Goal: Task Accomplishment & Management: Manage account settings

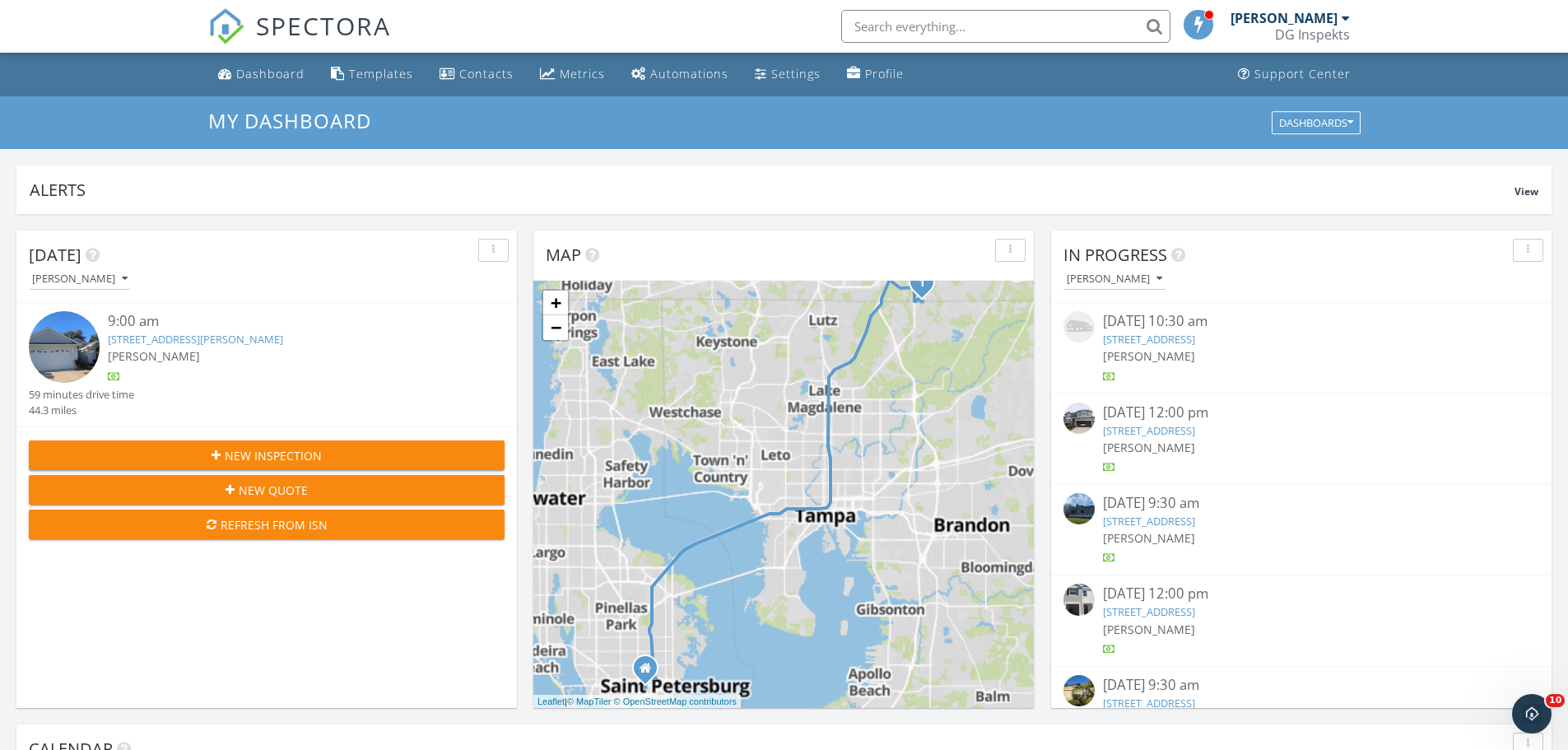
scroll to position [1524, 1594]
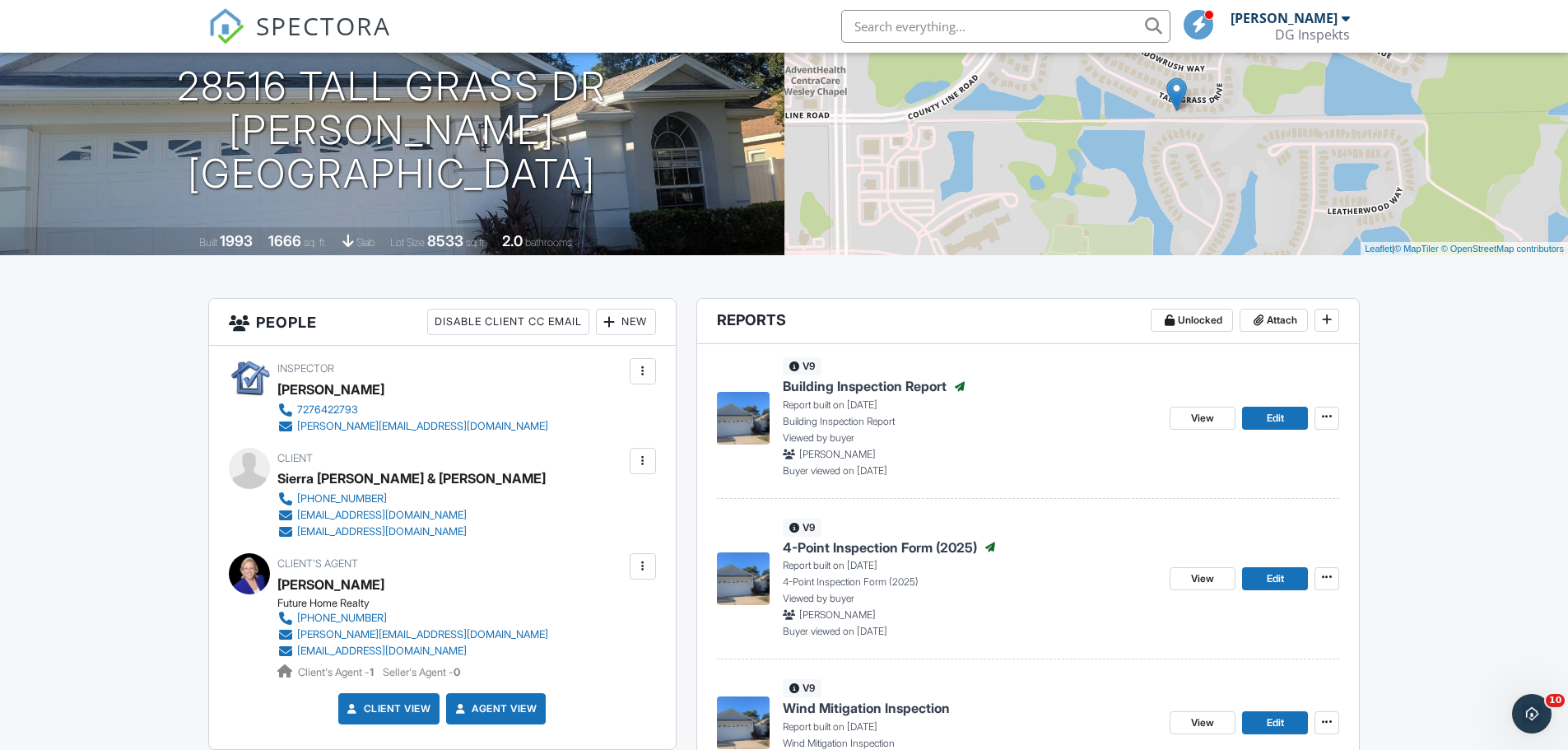
scroll to position [329, 0]
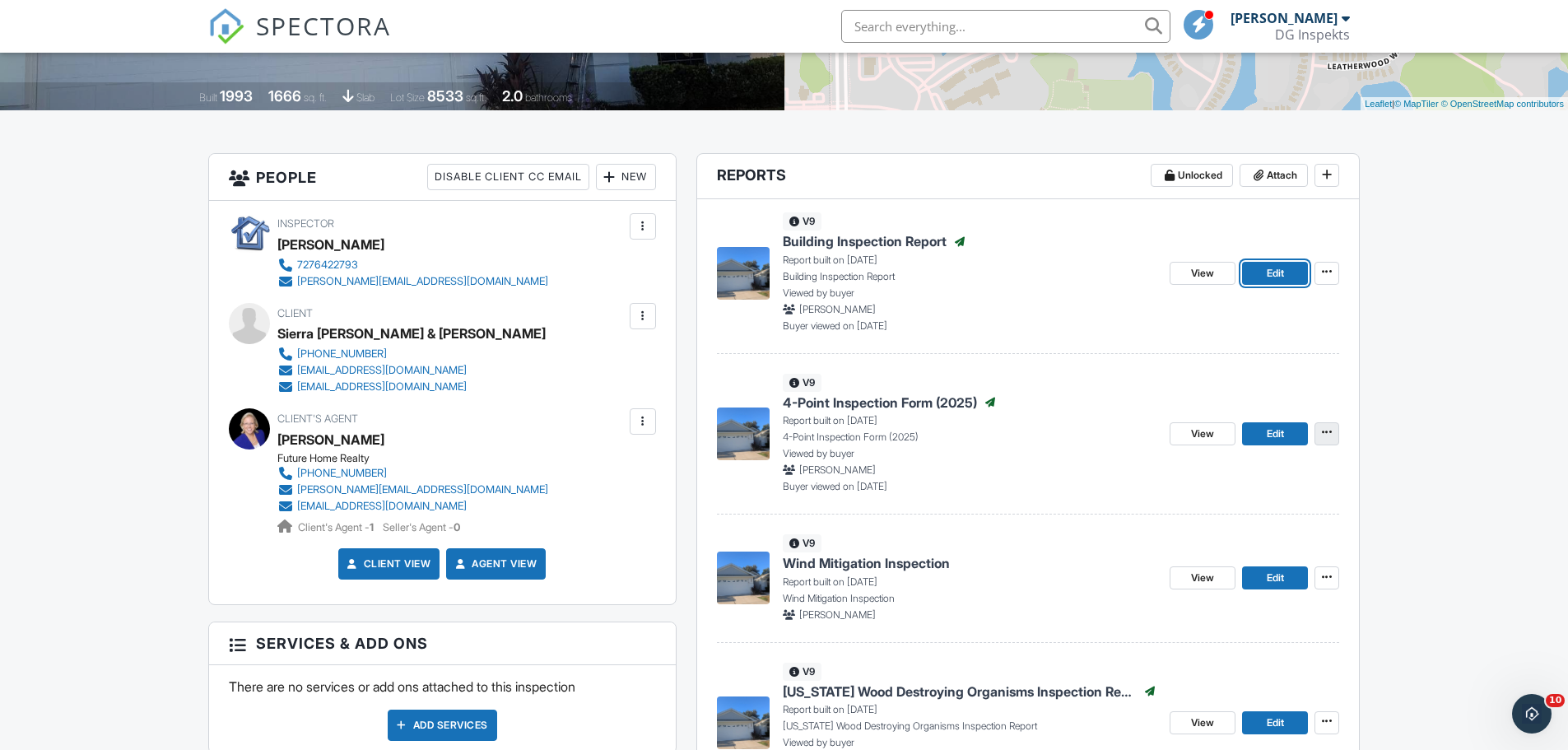
click at [1319, 434] on span at bounding box center [1327, 433] width 16 height 16
click at [1402, 477] on div "Copy View Log RRB Log Delete Report" at bounding box center [1359, 536] width 418 height 168
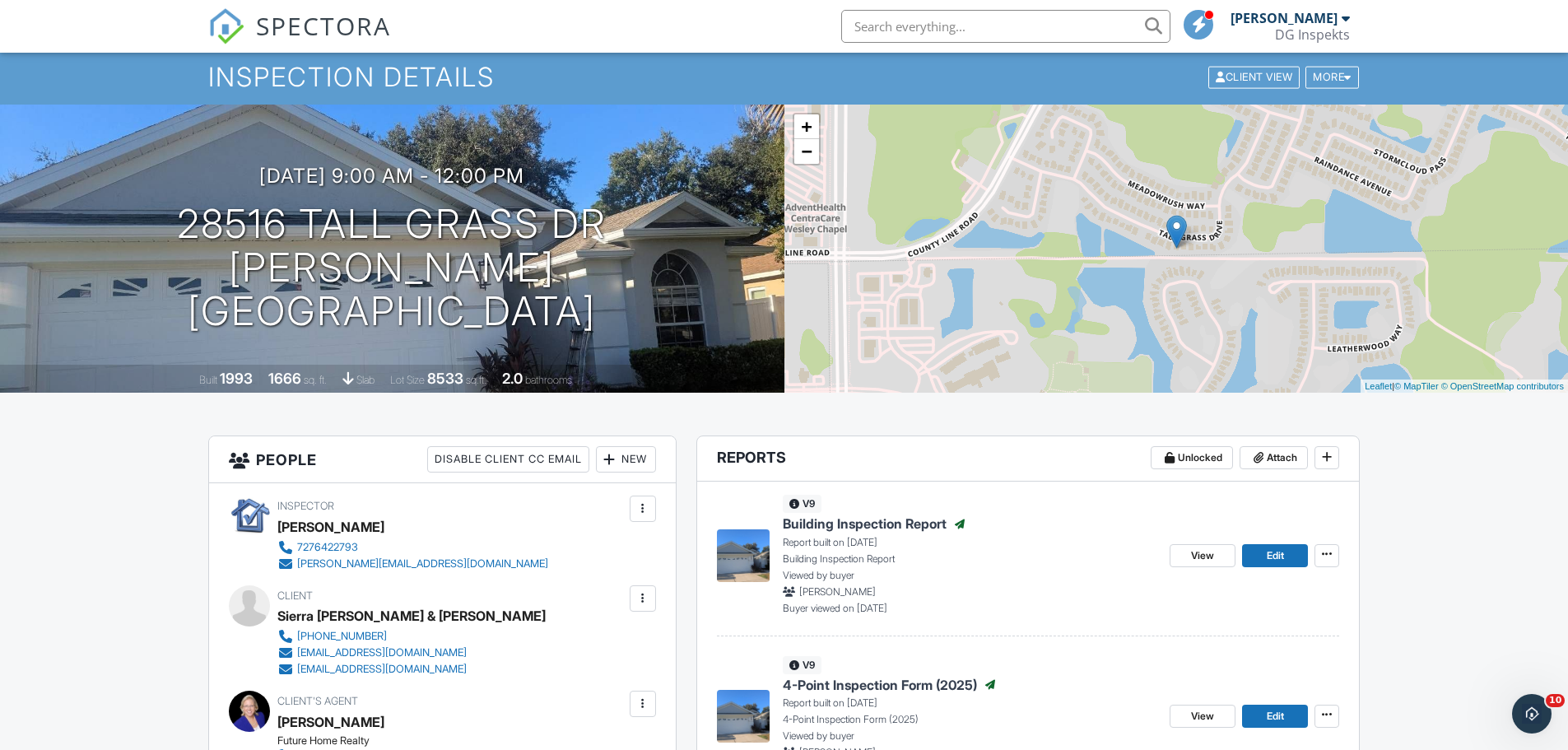
scroll to position [0, 0]
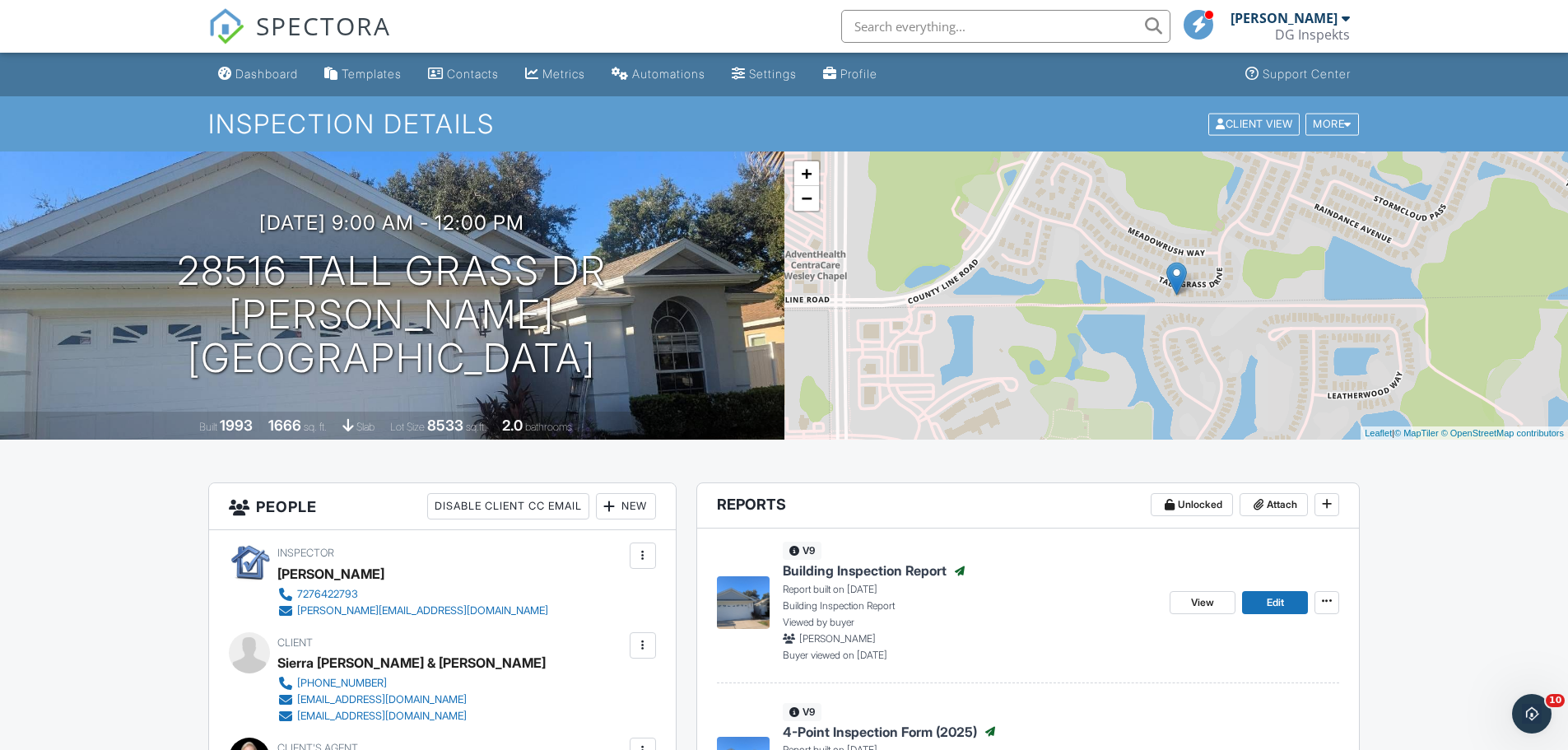
click at [346, 19] on span "SPECTORA" at bounding box center [324, 26] width 135 height 35
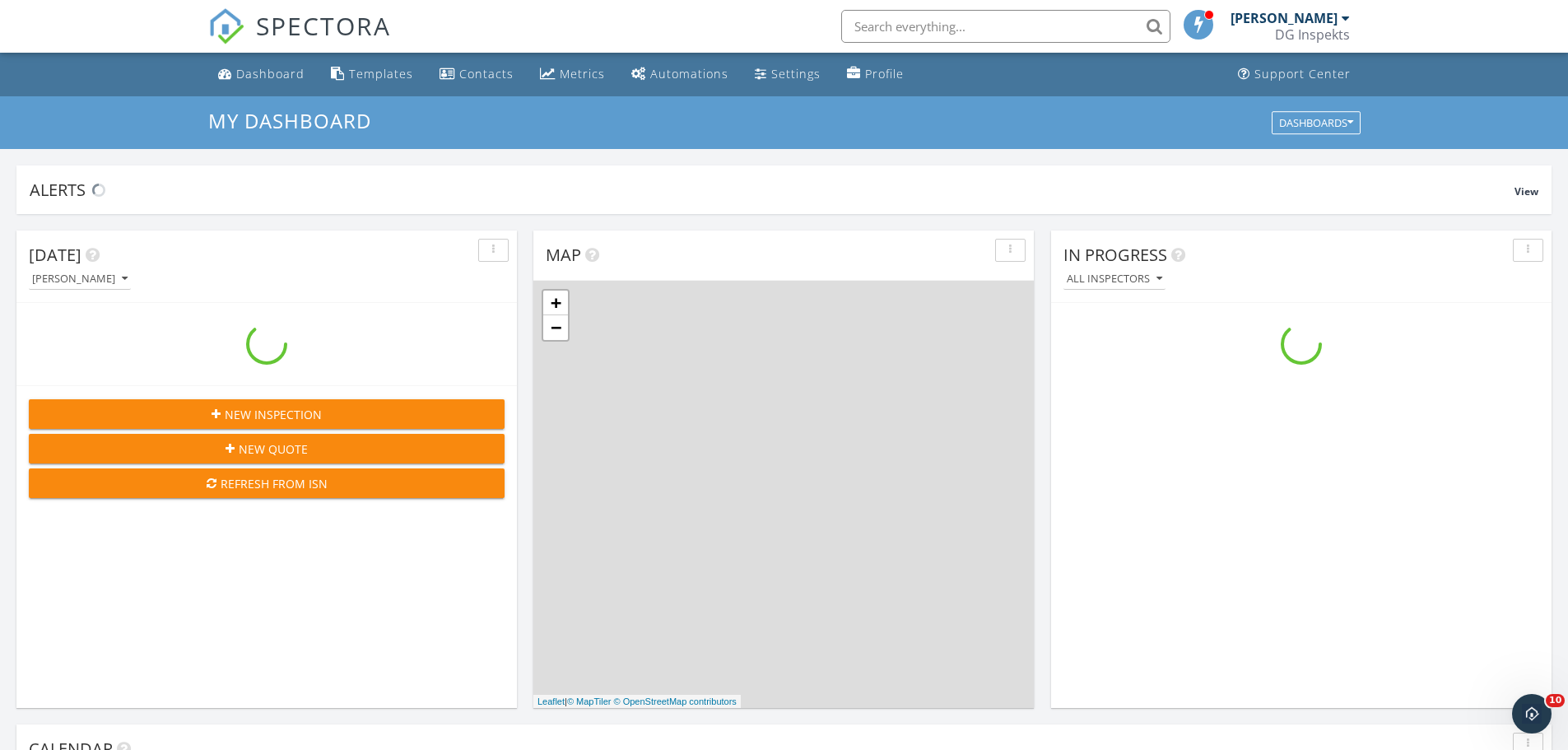
scroll to position [1524, 1594]
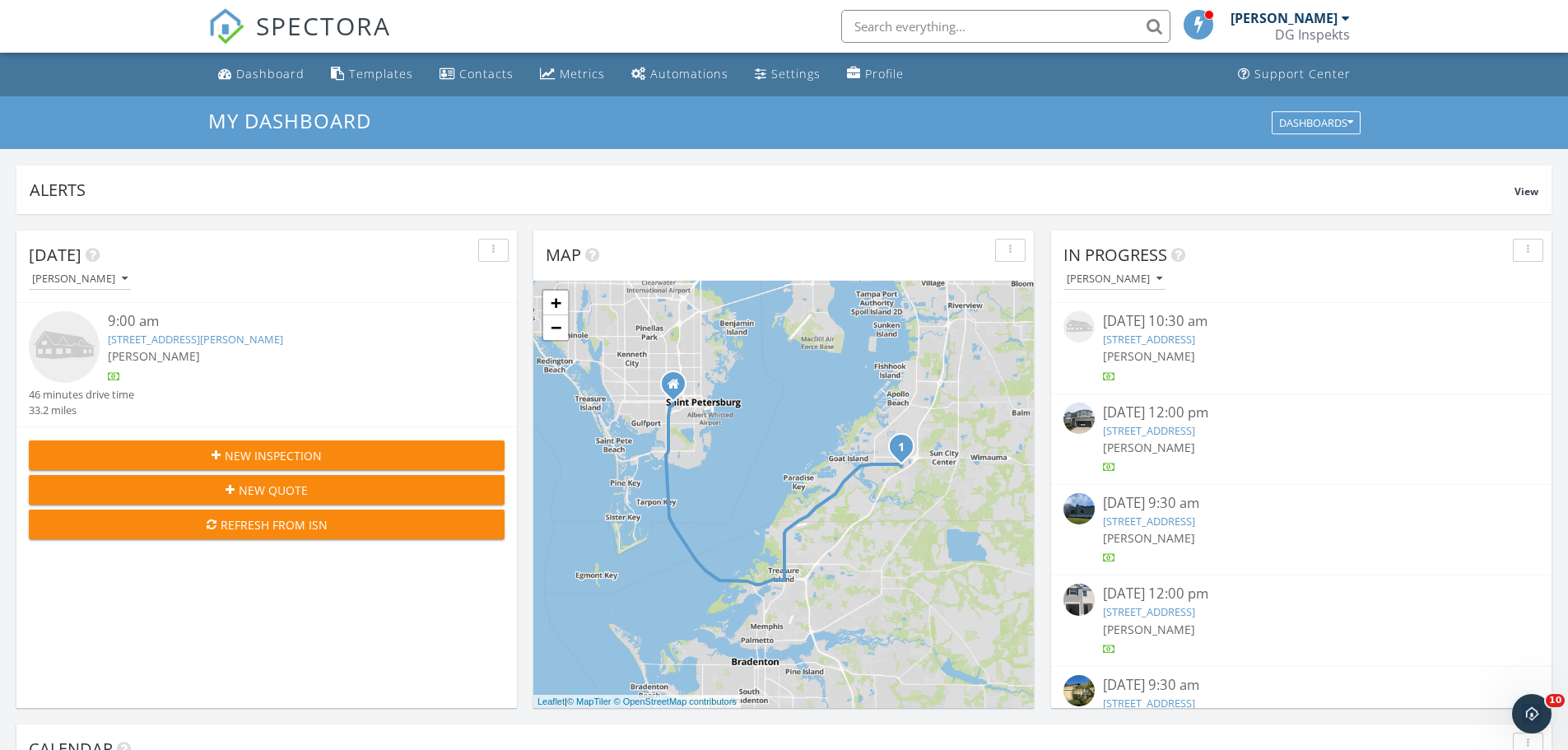
drag, startPoint x: 328, startPoint y: 34, endPoint x: 307, endPoint y: 5, distance: 35.8
click at [328, 34] on span "SPECTORA" at bounding box center [324, 26] width 135 height 35
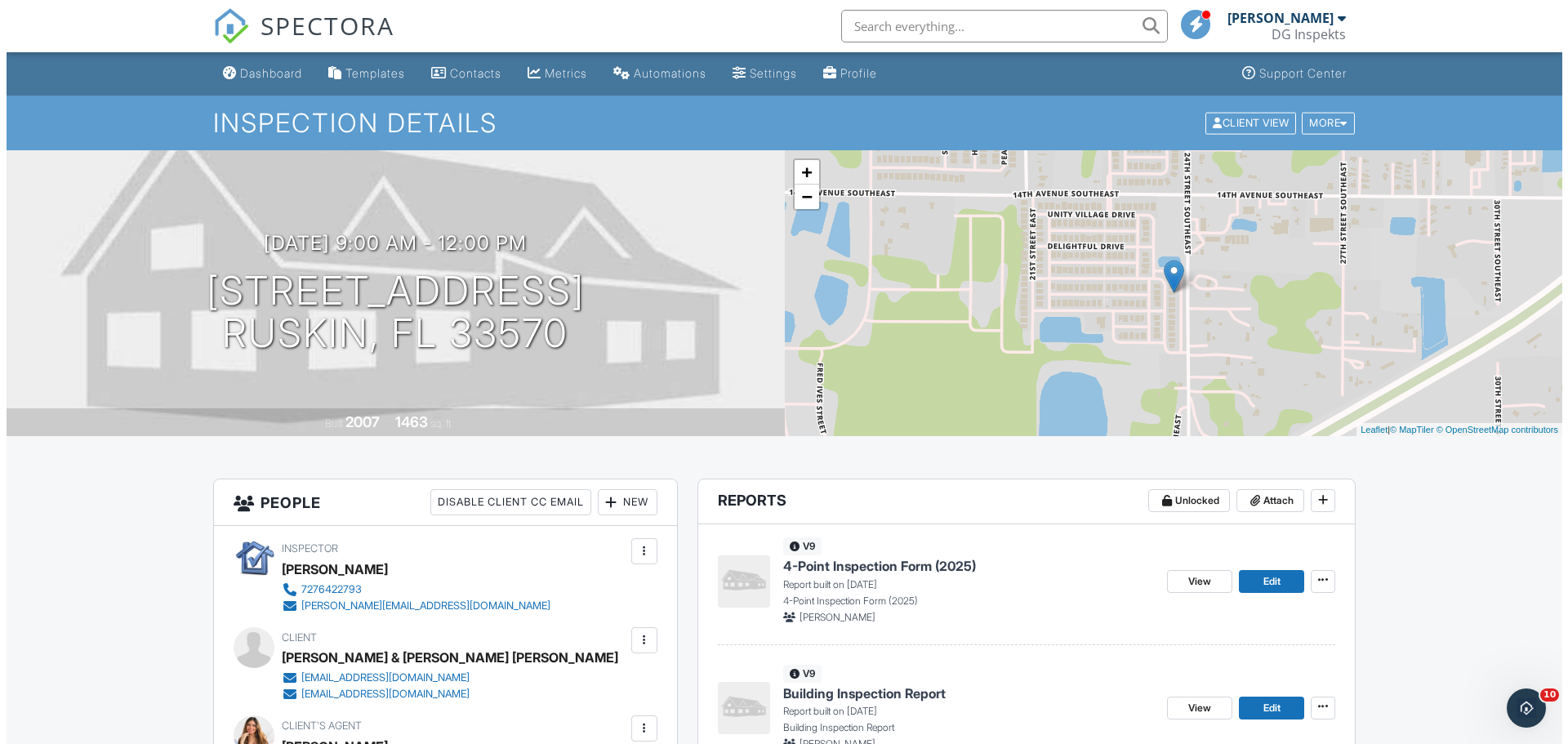
scroll to position [327, 0]
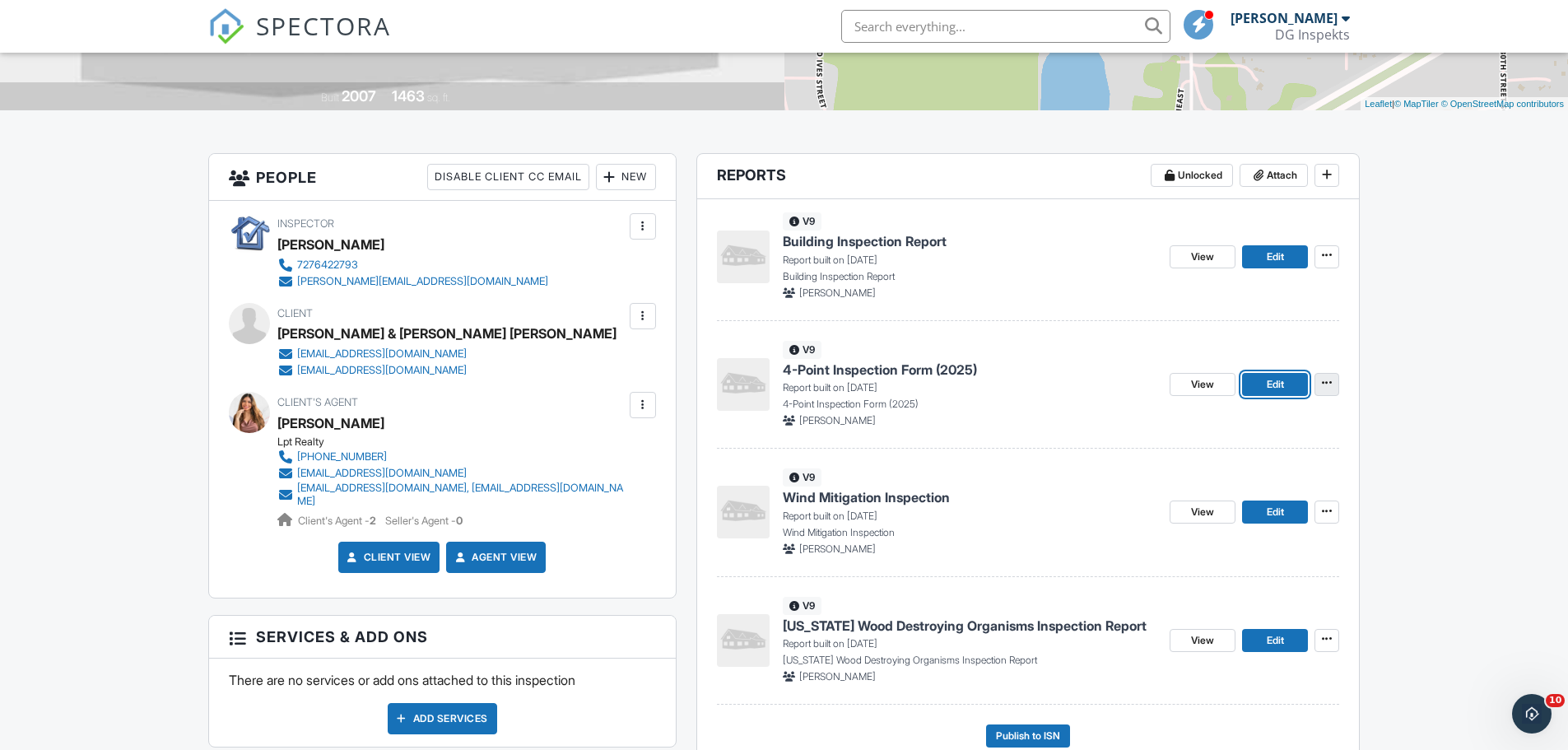
drag, startPoint x: 1336, startPoint y: 382, endPoint x: 1328, endPoint y: 393, distance: 13.6
click at [1336, 382] on button at bounding box center [1327, 384] width 25 height 23
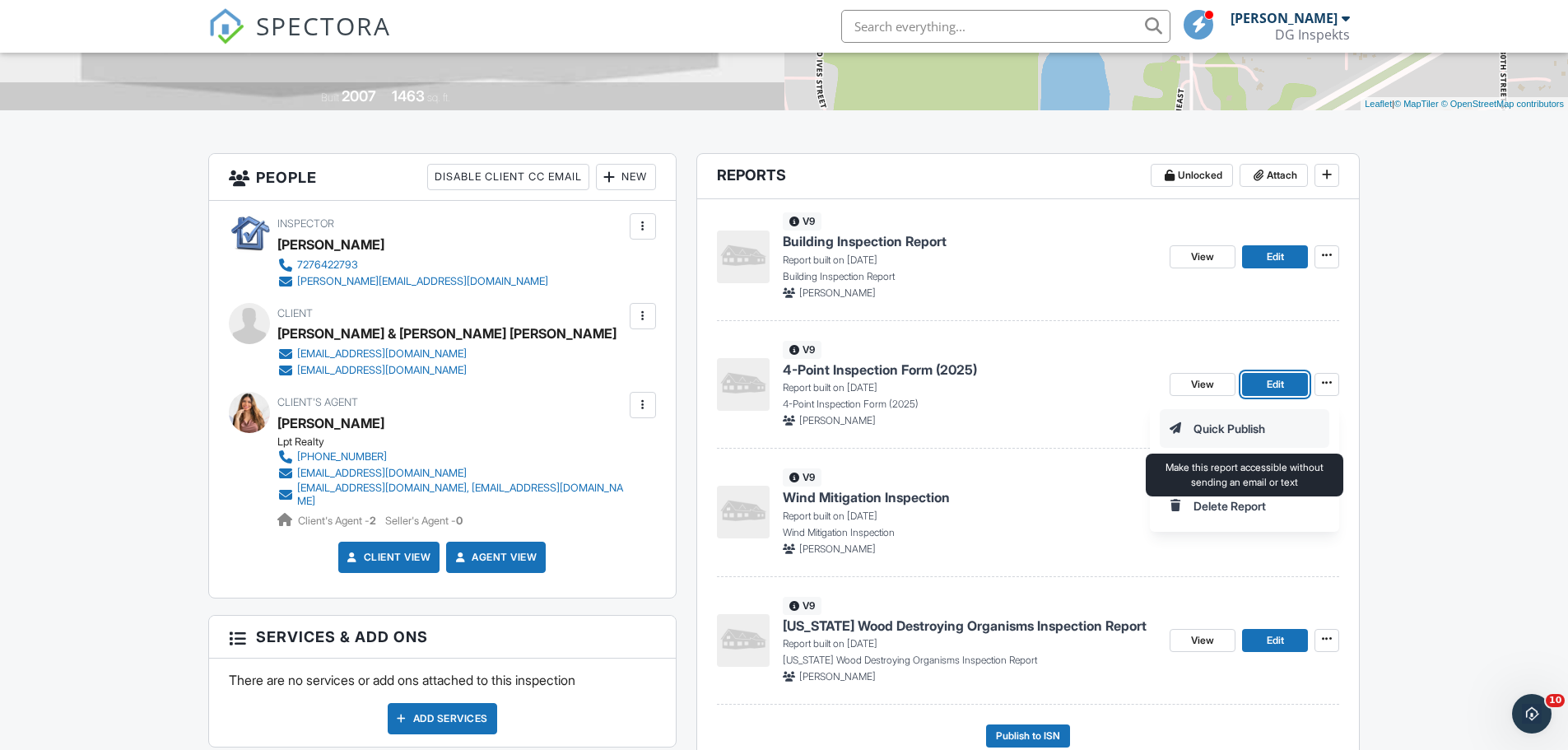
click at [1268, 437] on input "Quick Publish" at bounding box center [1244, 428] width 168 height 38
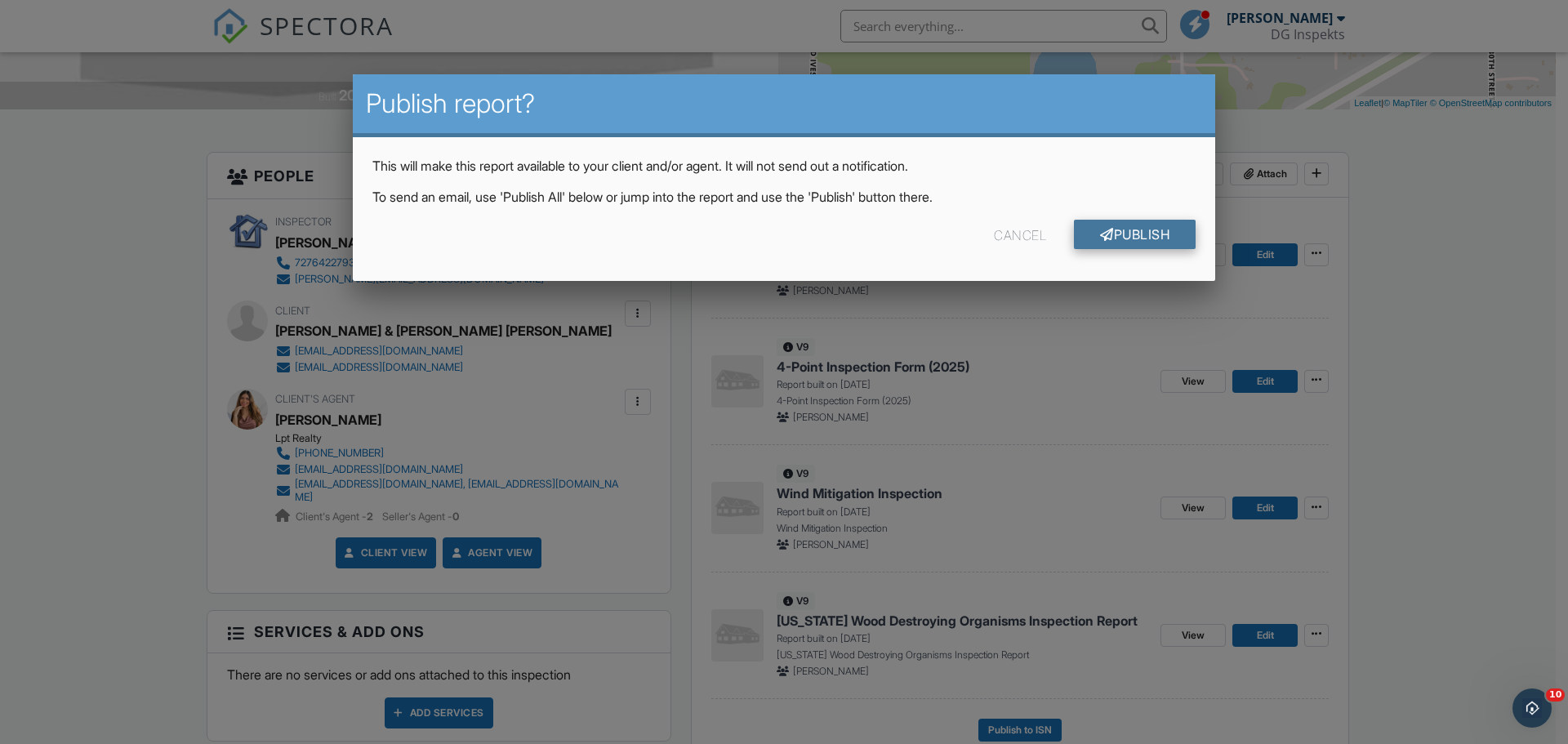
click at [1121, 235] on link "Publish" at bounding box center [1135, 234] width 122 height 29
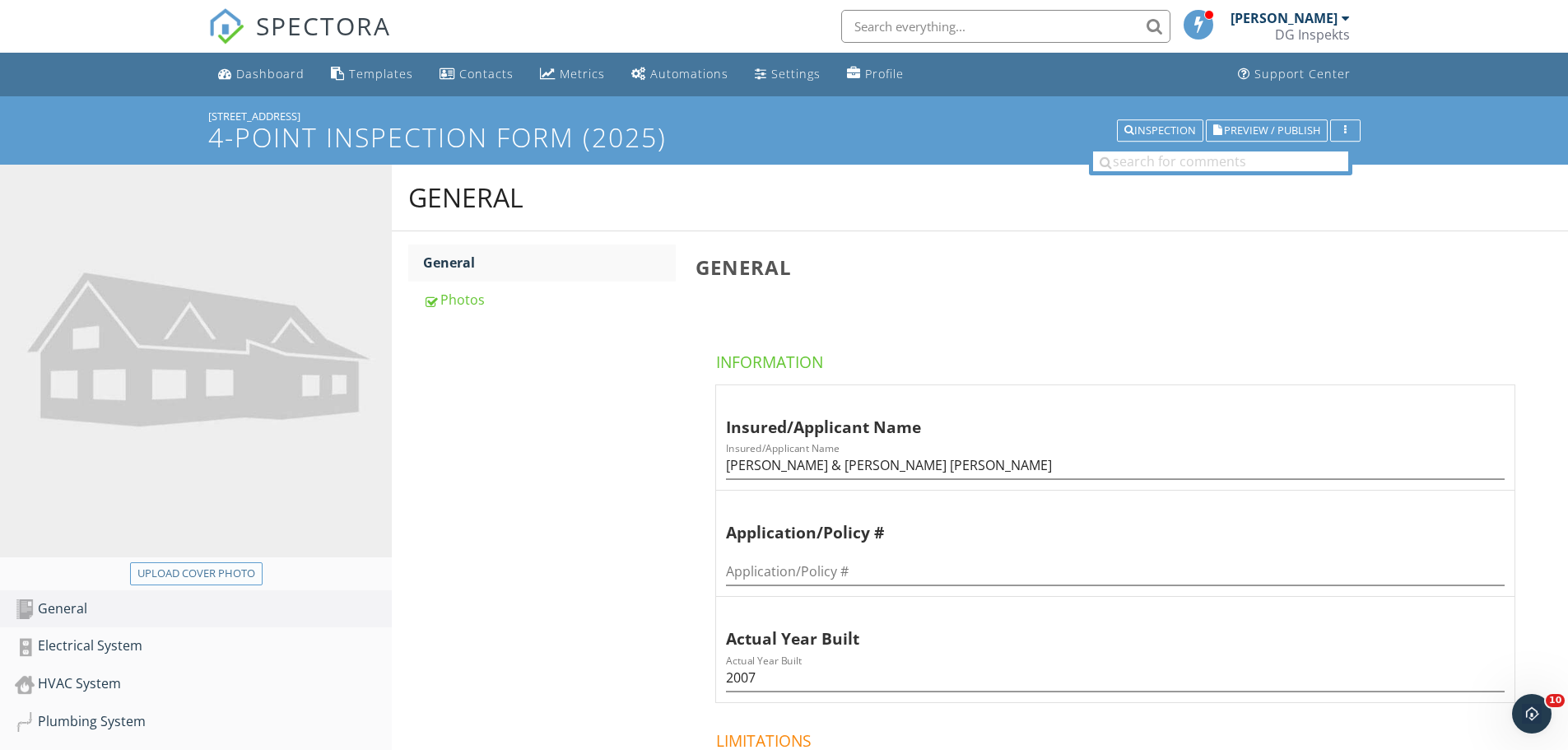
click at [221, 573] on div "Upload cover photo" at bounding box center [196, 573] width 118 height 16
type input "C:\fakepath\photo.jpg"
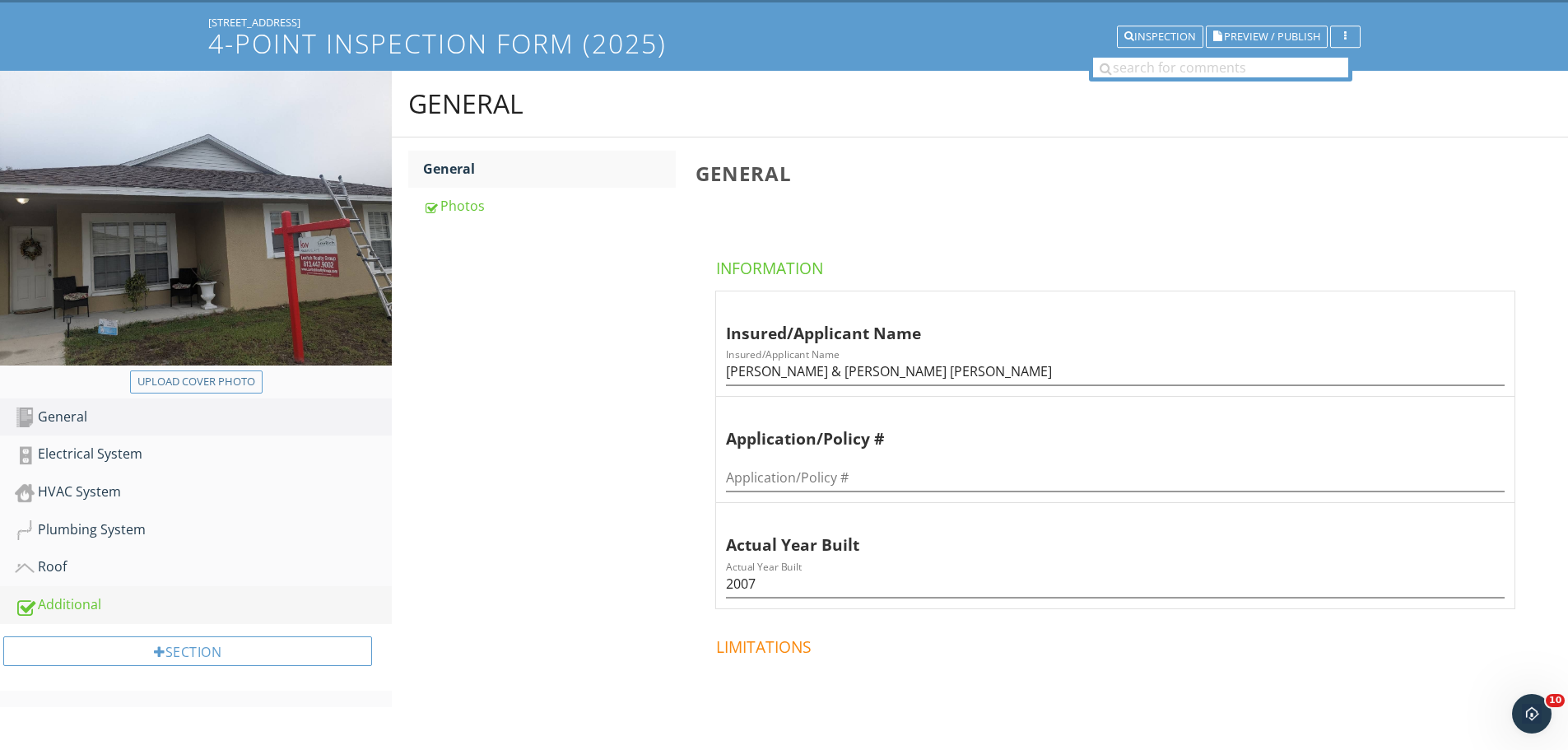
scroll to position [165, 0]
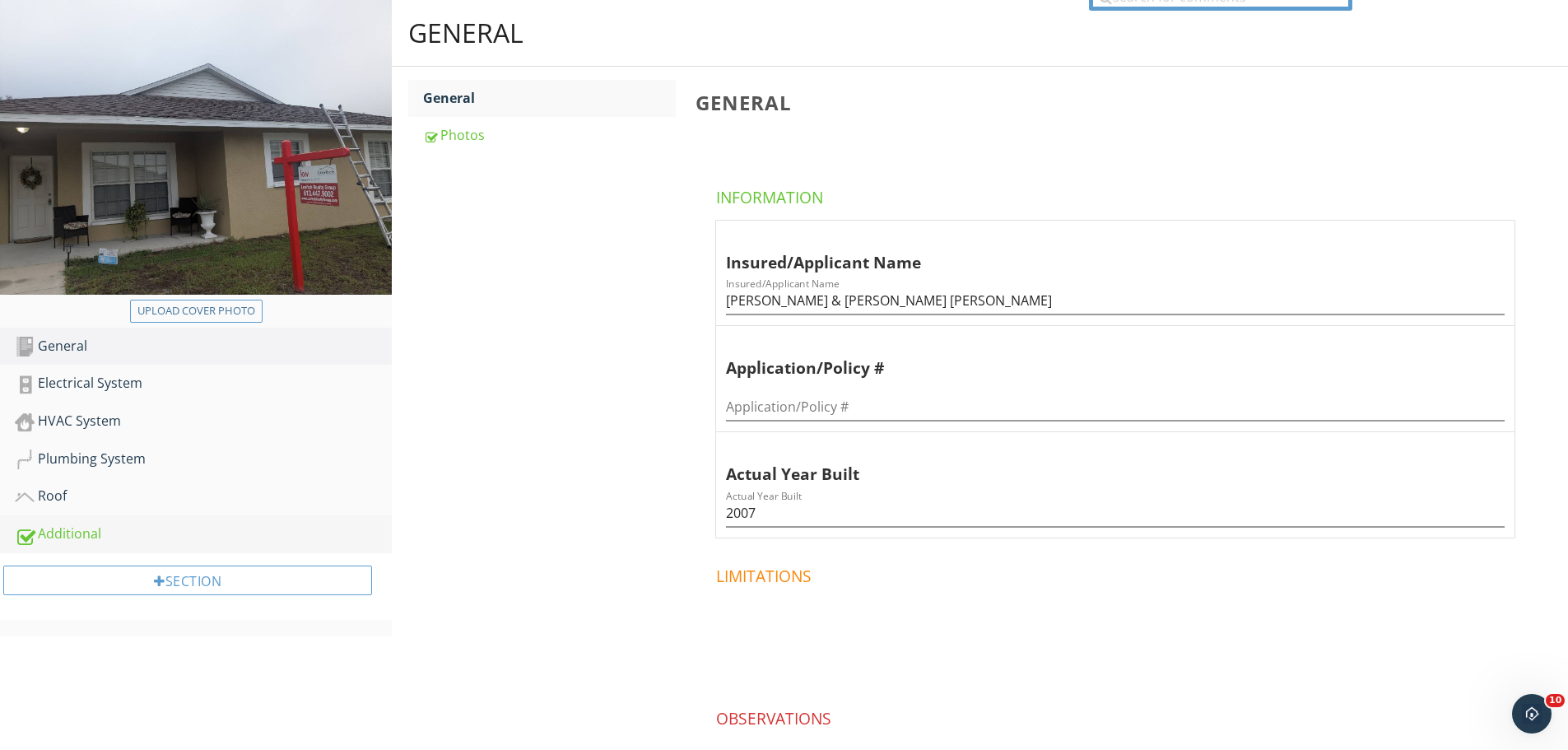
click at [87, 521] on link "Additional" at bounding box center [203, 534] width 377 height 38
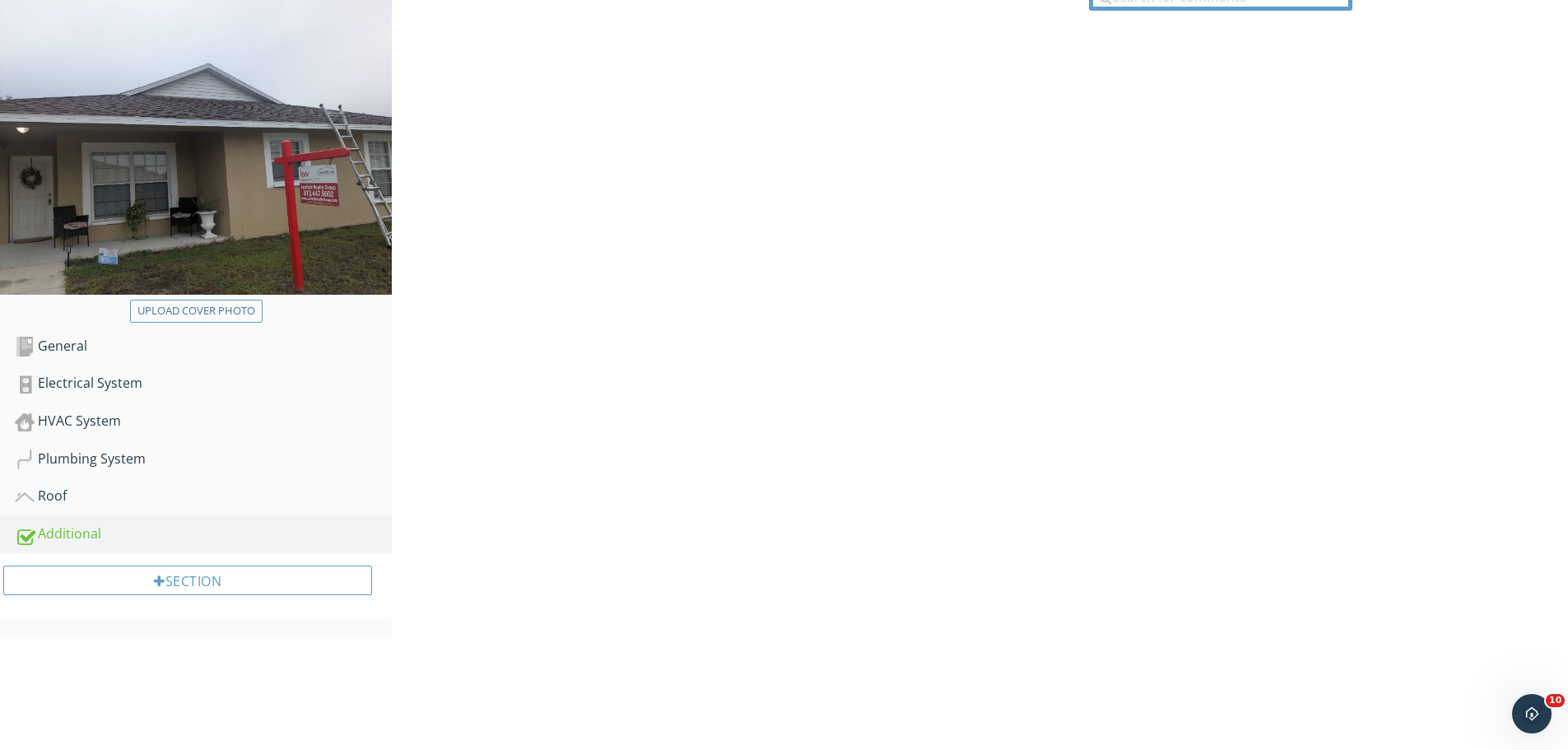
scroll to position [122, 0]
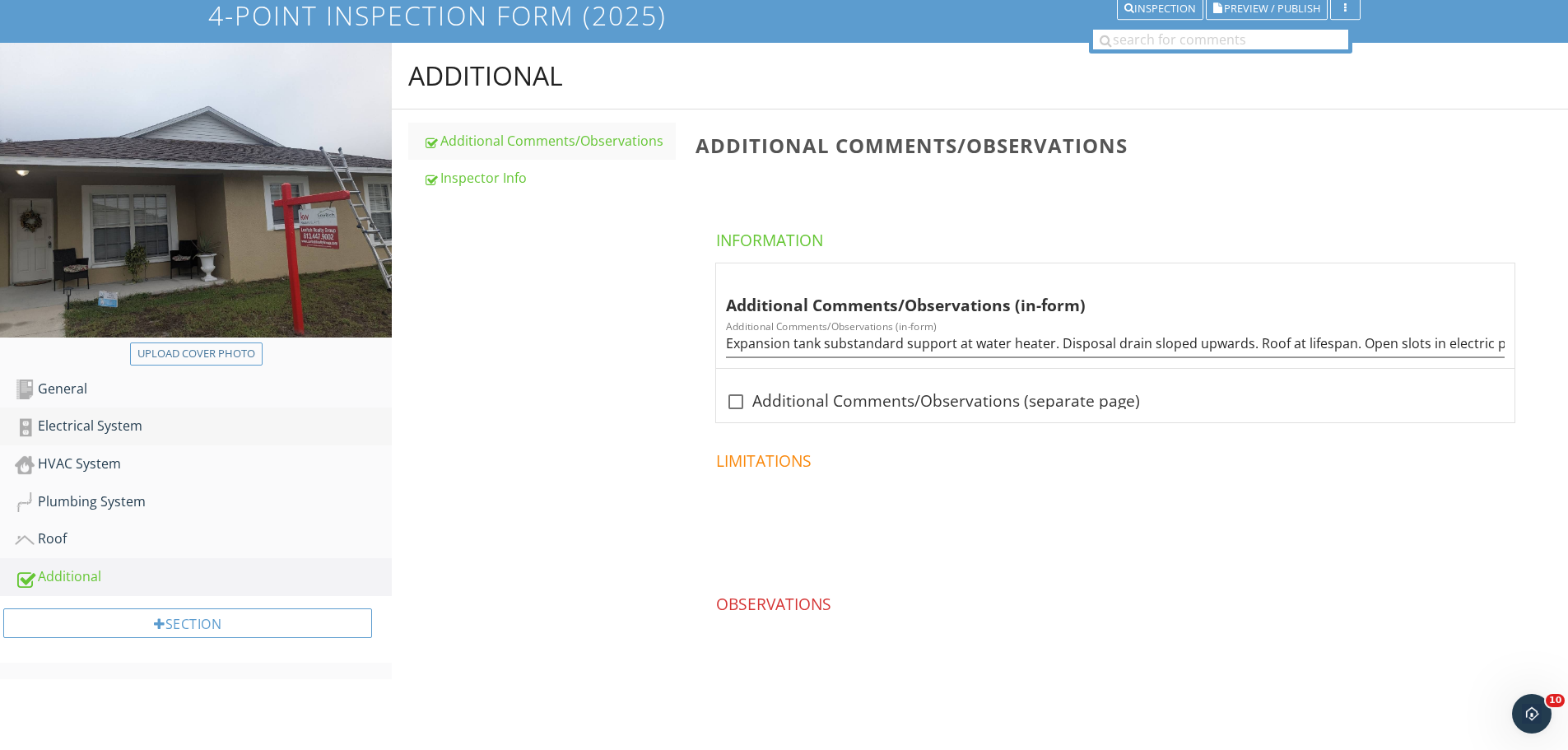
click at [111, 434] on div "Electrical System" at bounding box center [203, 426] width 377 height 21
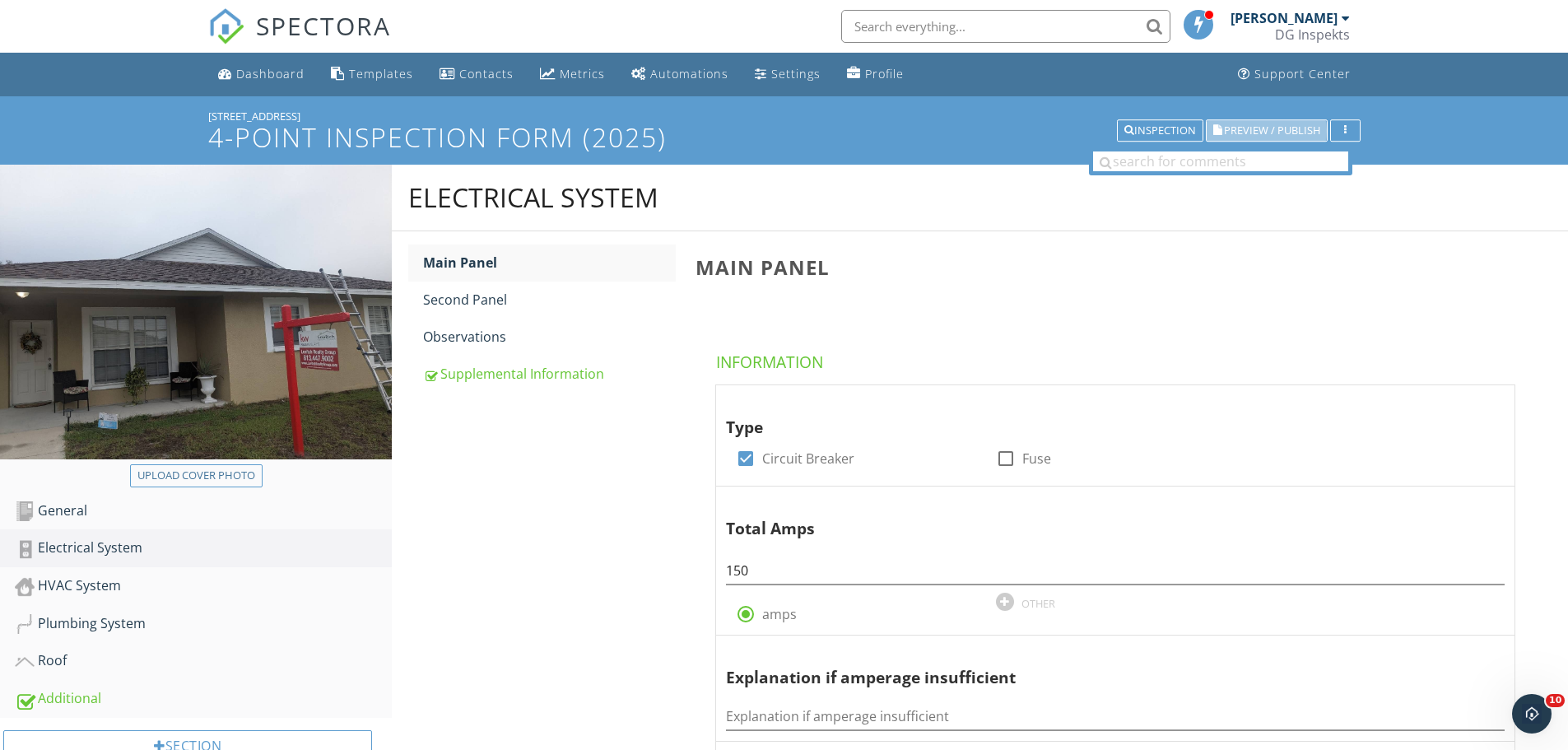
drag, startPoint x: 1290, startPoint y: 123, endPoint x: 1164, endPoint y: 72, distance: 135.9
click at [1290, 125] on span "Preview / Publish" at bounding box center [1272, 131] width 96 height 11
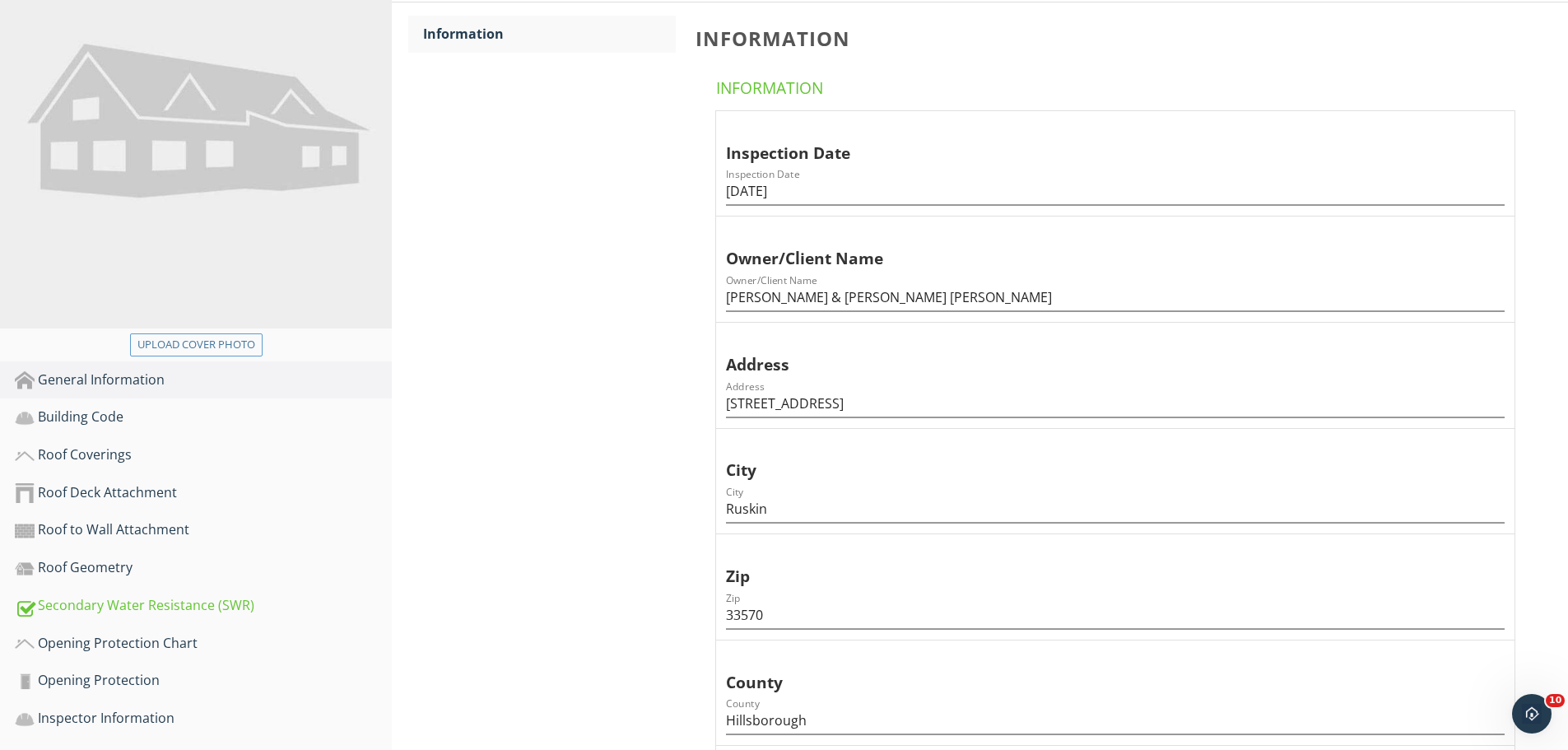
scroll to position [576, 0]
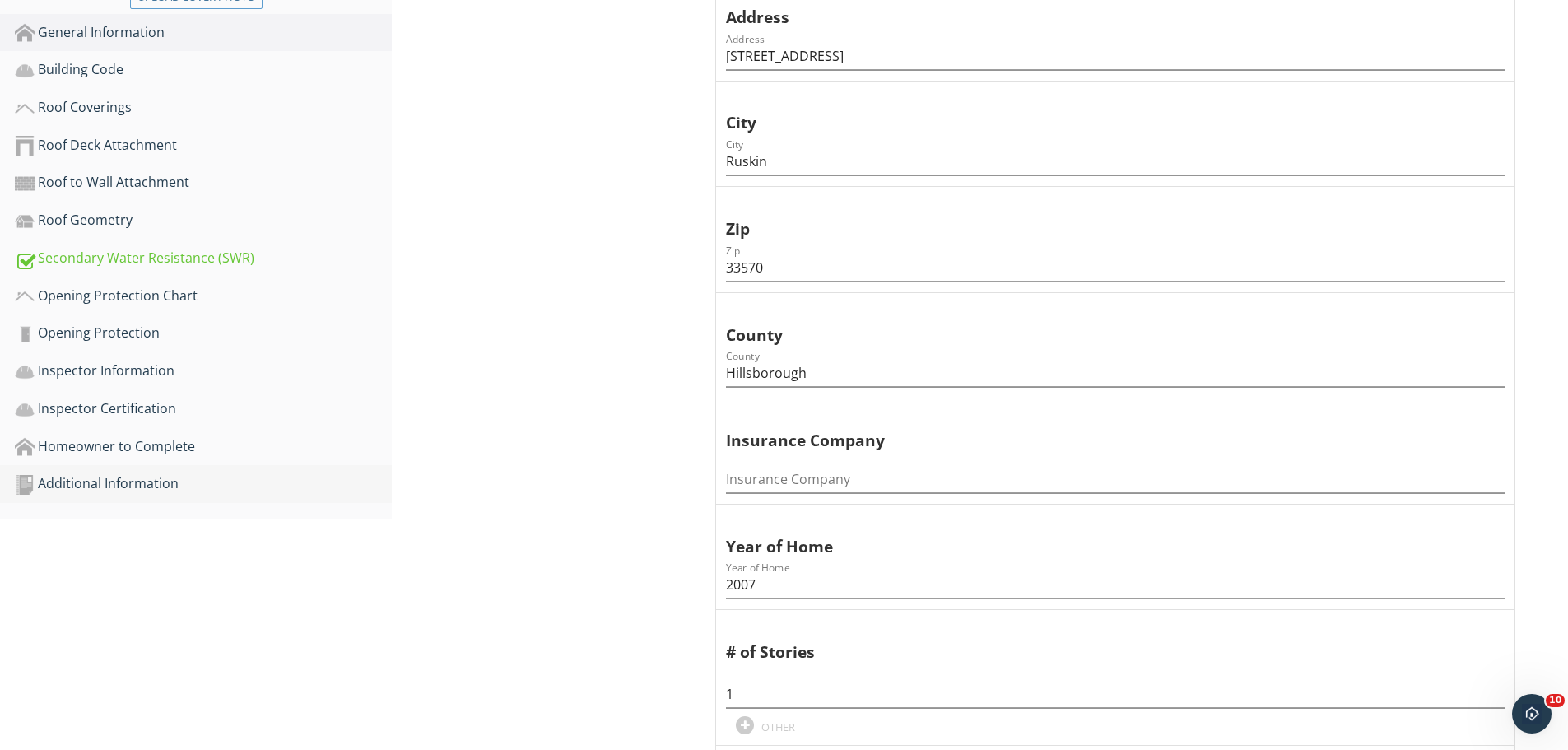
click at [193, 481] on div "Additional Information" at bounding box center [203, 484] width 377 height 21
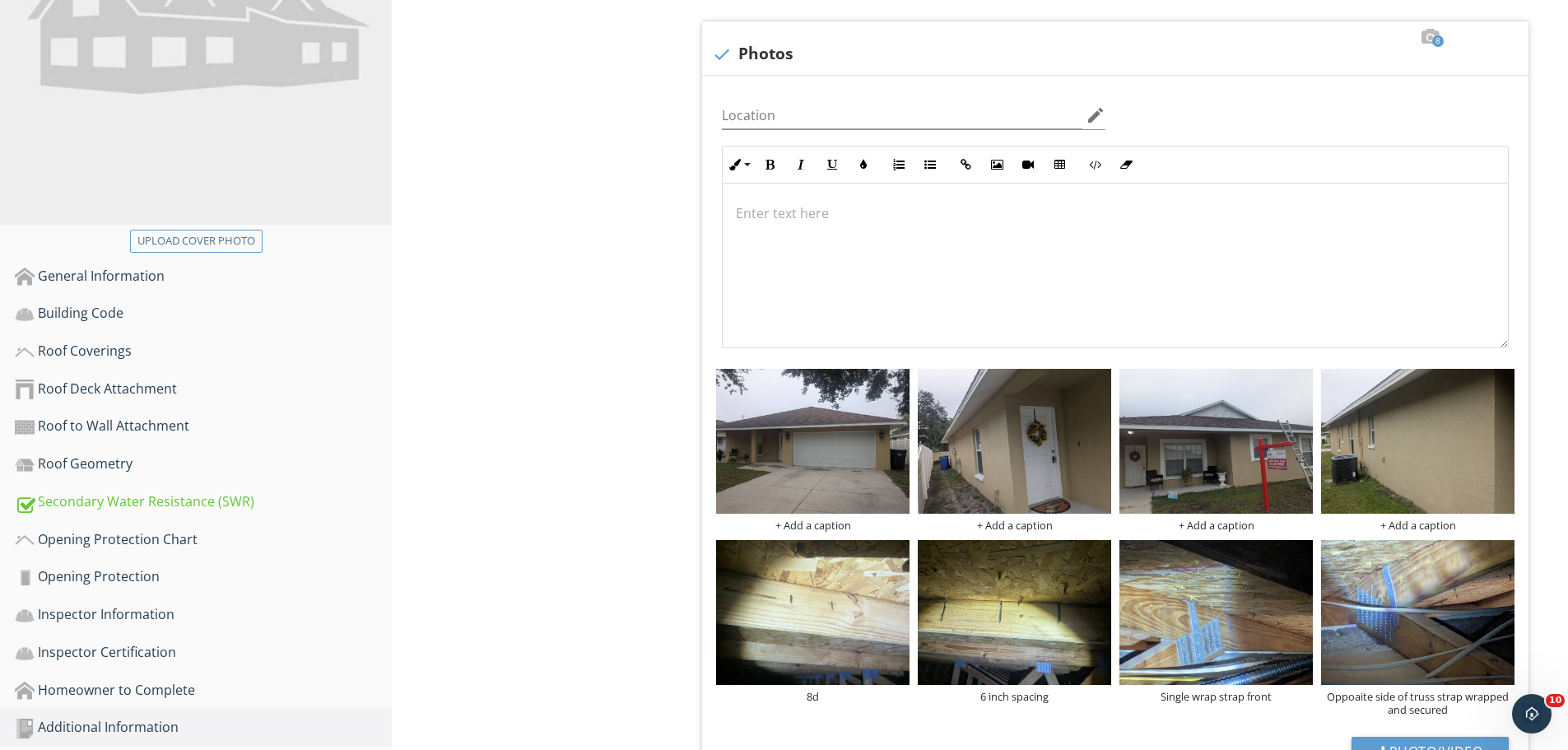
scroll to position [329, 0]
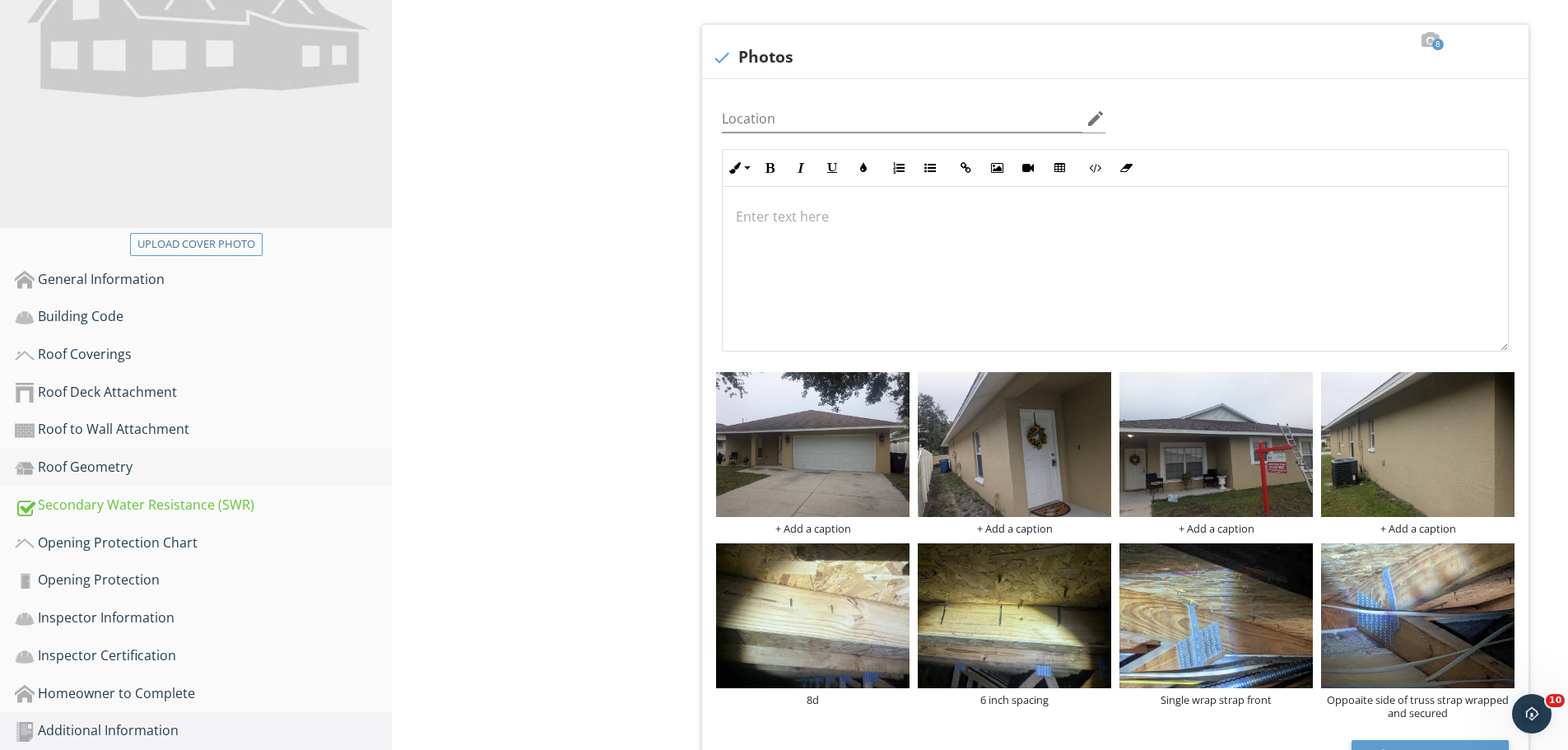
click at [138, 464] on div "Roof Geometry" at bounding box center [203, 467] width 377 height 21
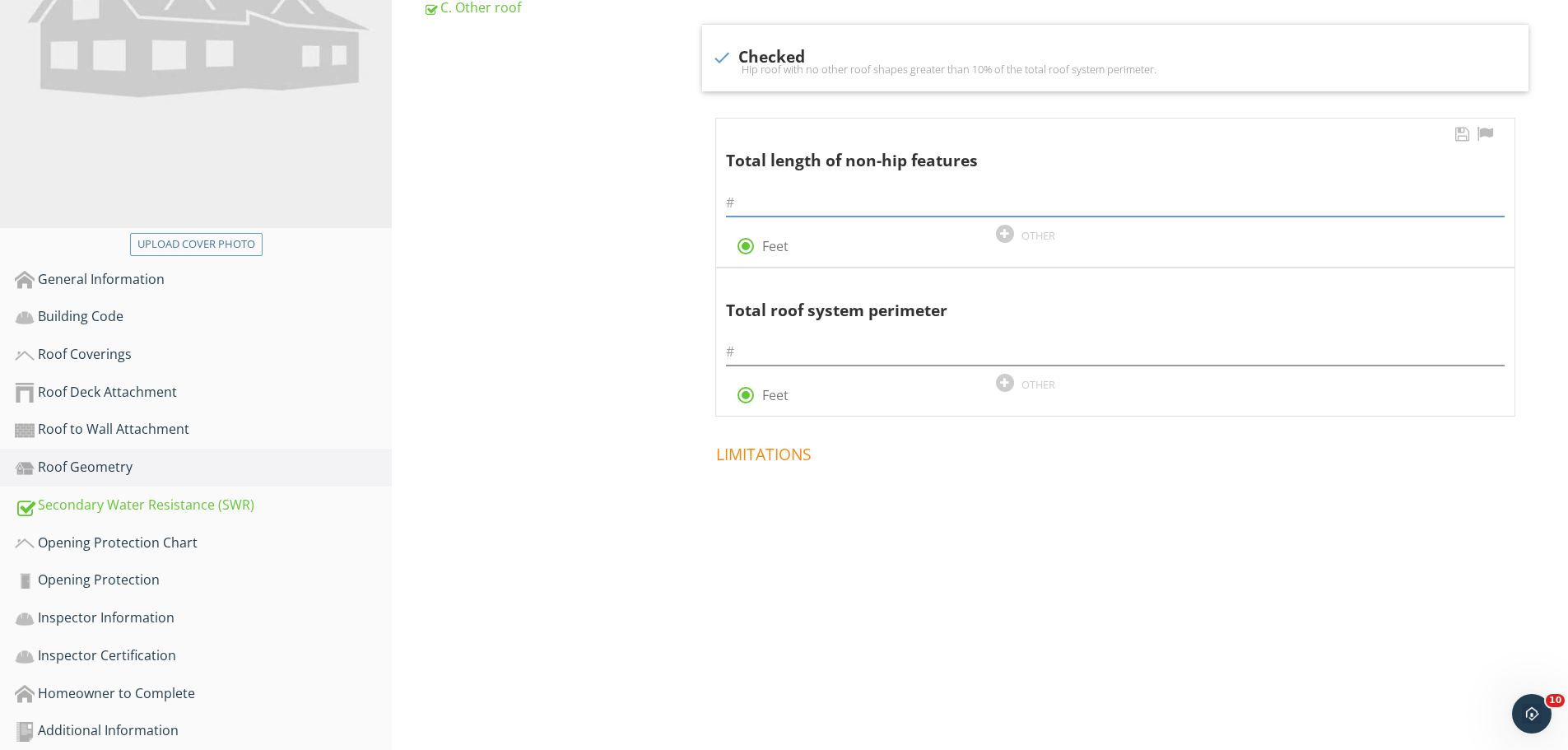
click at [788, 189] on input "text" at bounding box center [1115, 203] width 779 height 27
type input "10"
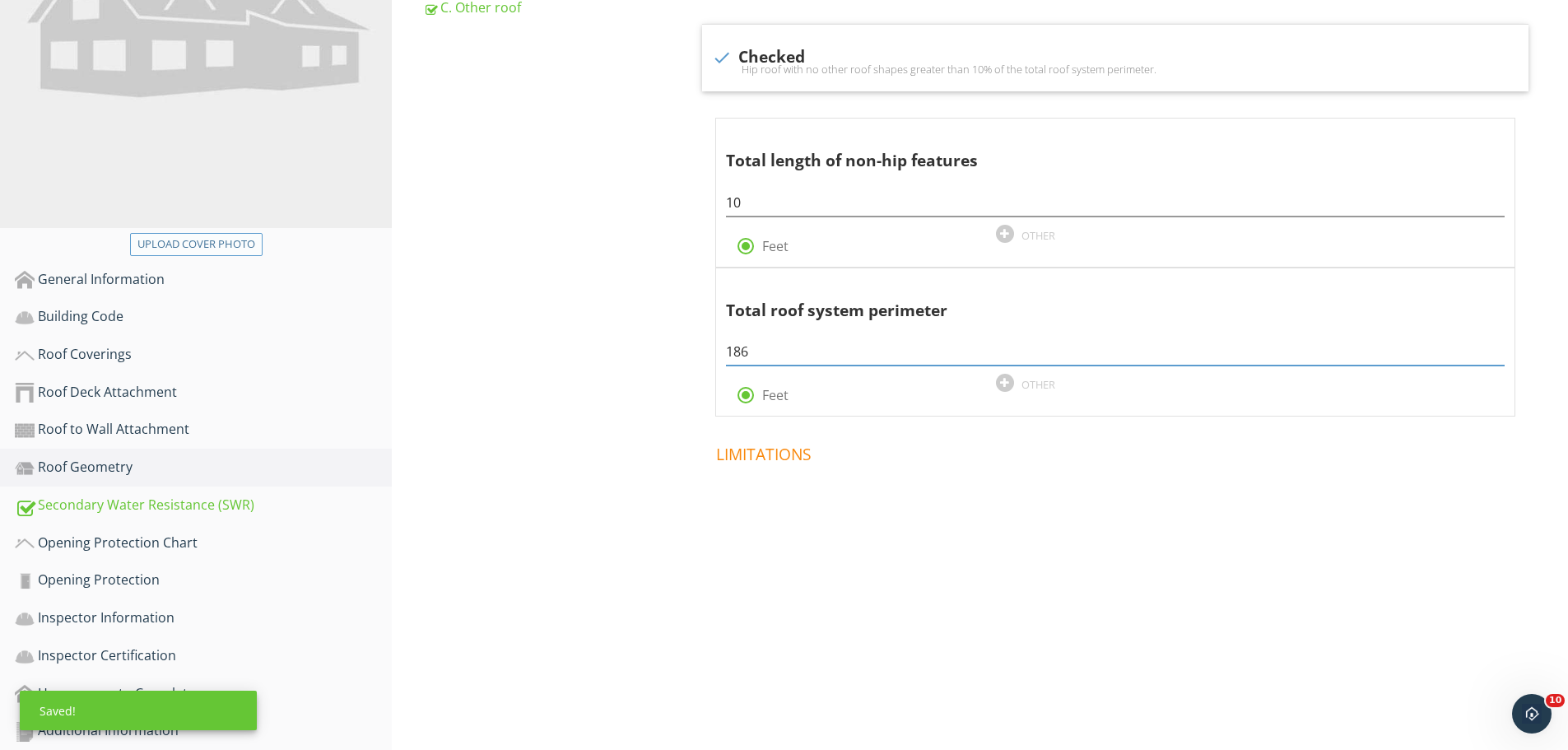
type input "186"
click at [144, 243] on div "Upload cover photo" at bounding box center [196, 244] width 118 height 16
type input "C:\fakepath\photo.jpg"
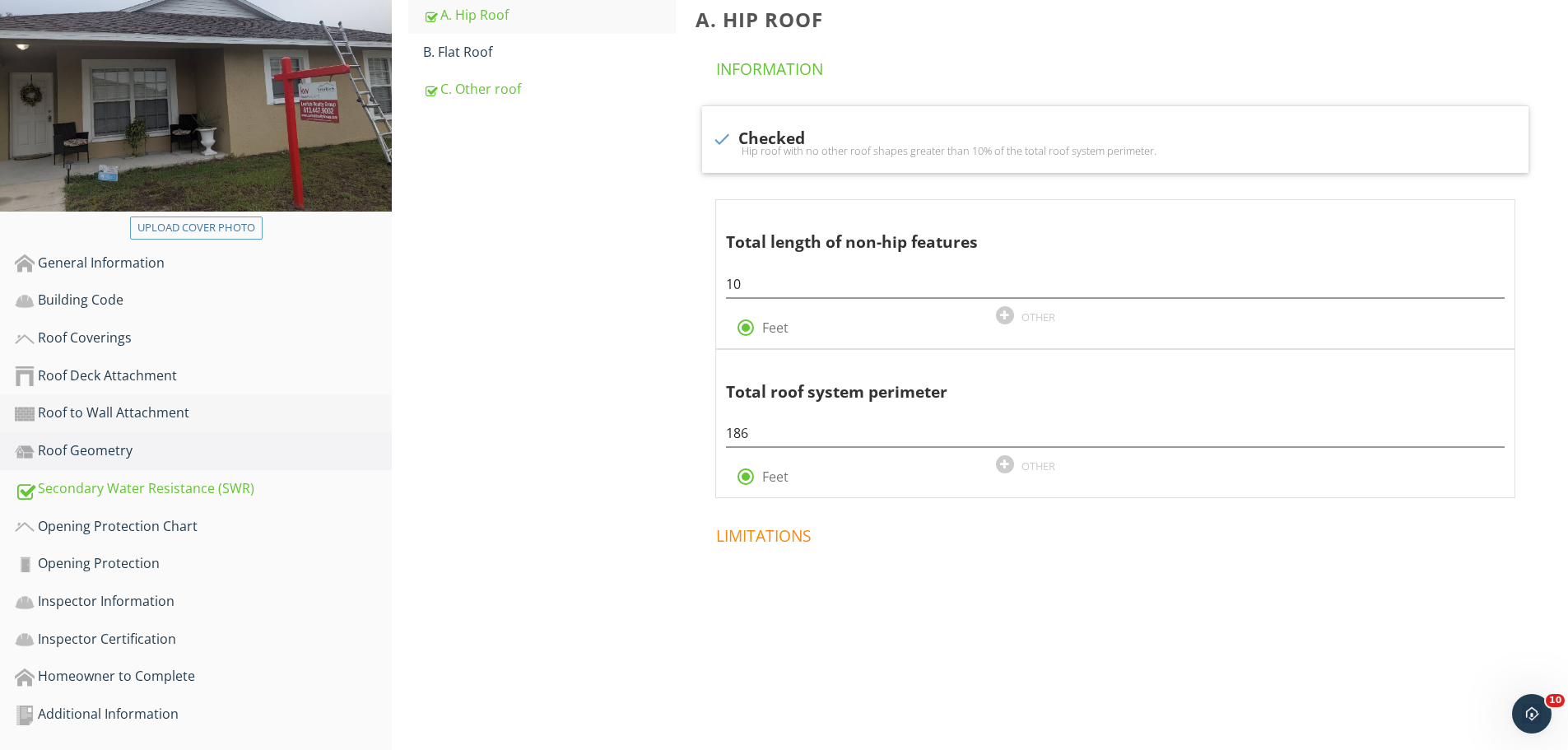
click at [147, 424] on link "Roof to Wall Attachment" at bounding box center [203, 412] width 377 height 38
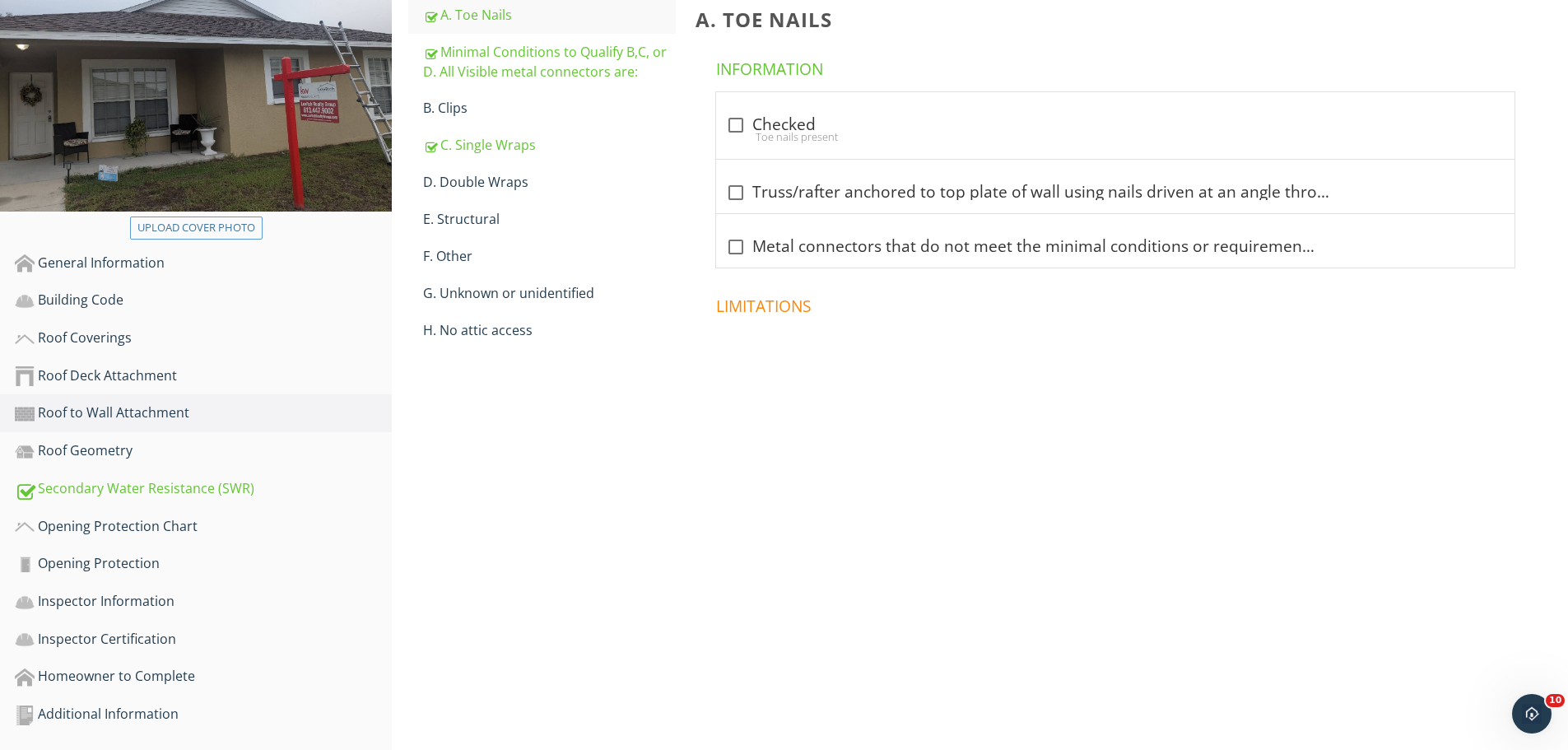
scroll to position [248, 0]
click at [159, 382] on div "Roof Deck Attachment" at bounding box center [203, 376] width 377 height 21
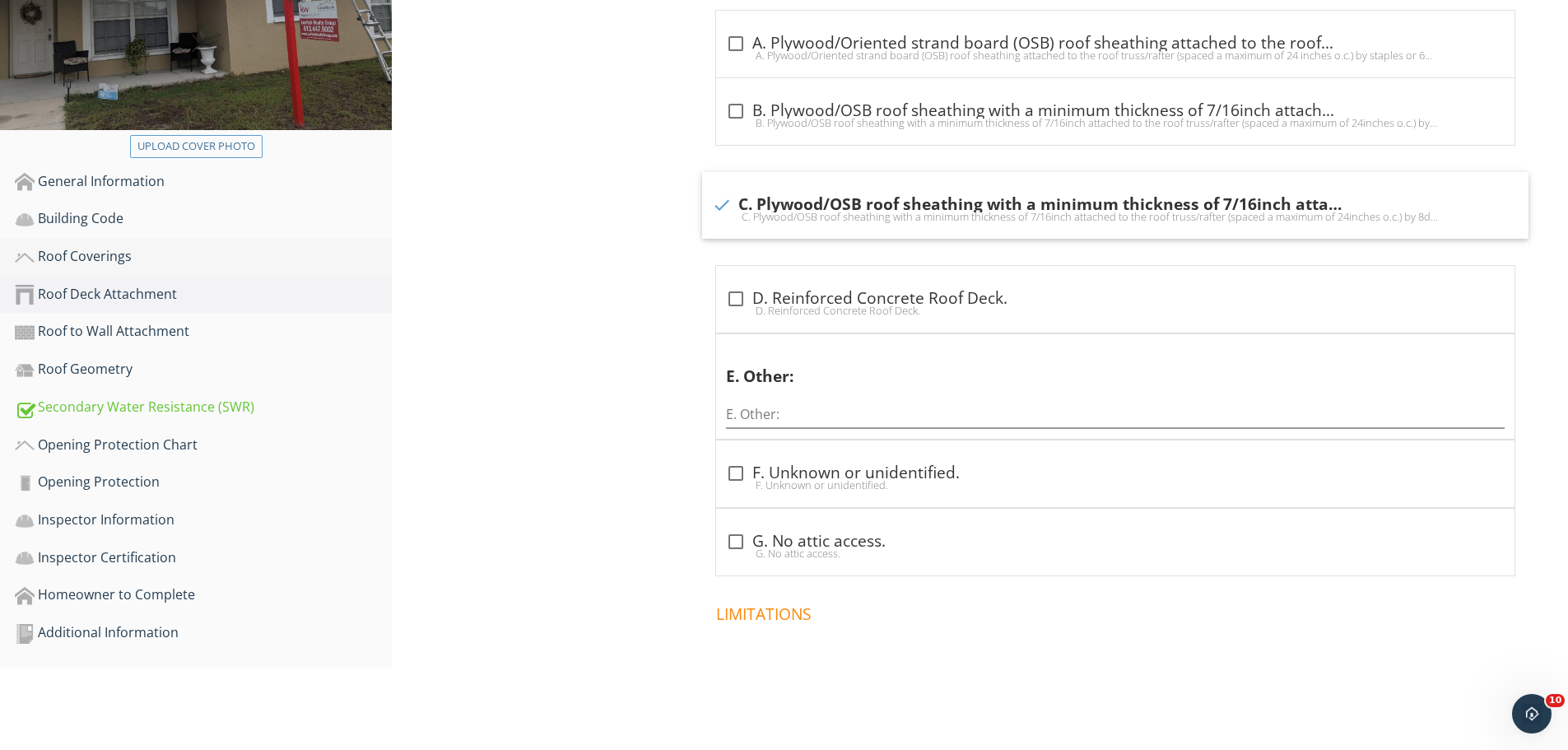
click at [110, 252] on div "Roof Coverings" at bounding box center [203, 256] width 377 height 21
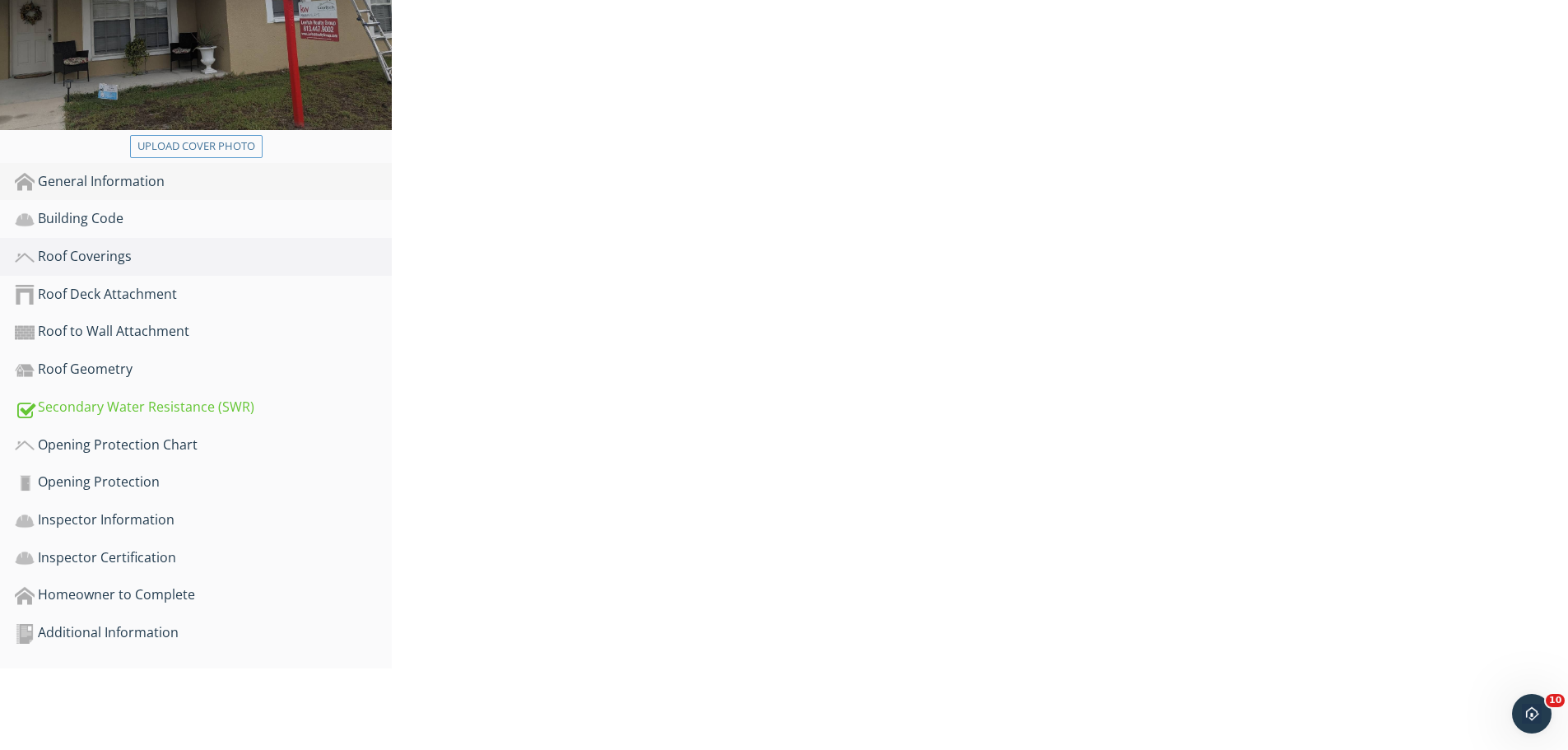
scroll to position [248, 0]
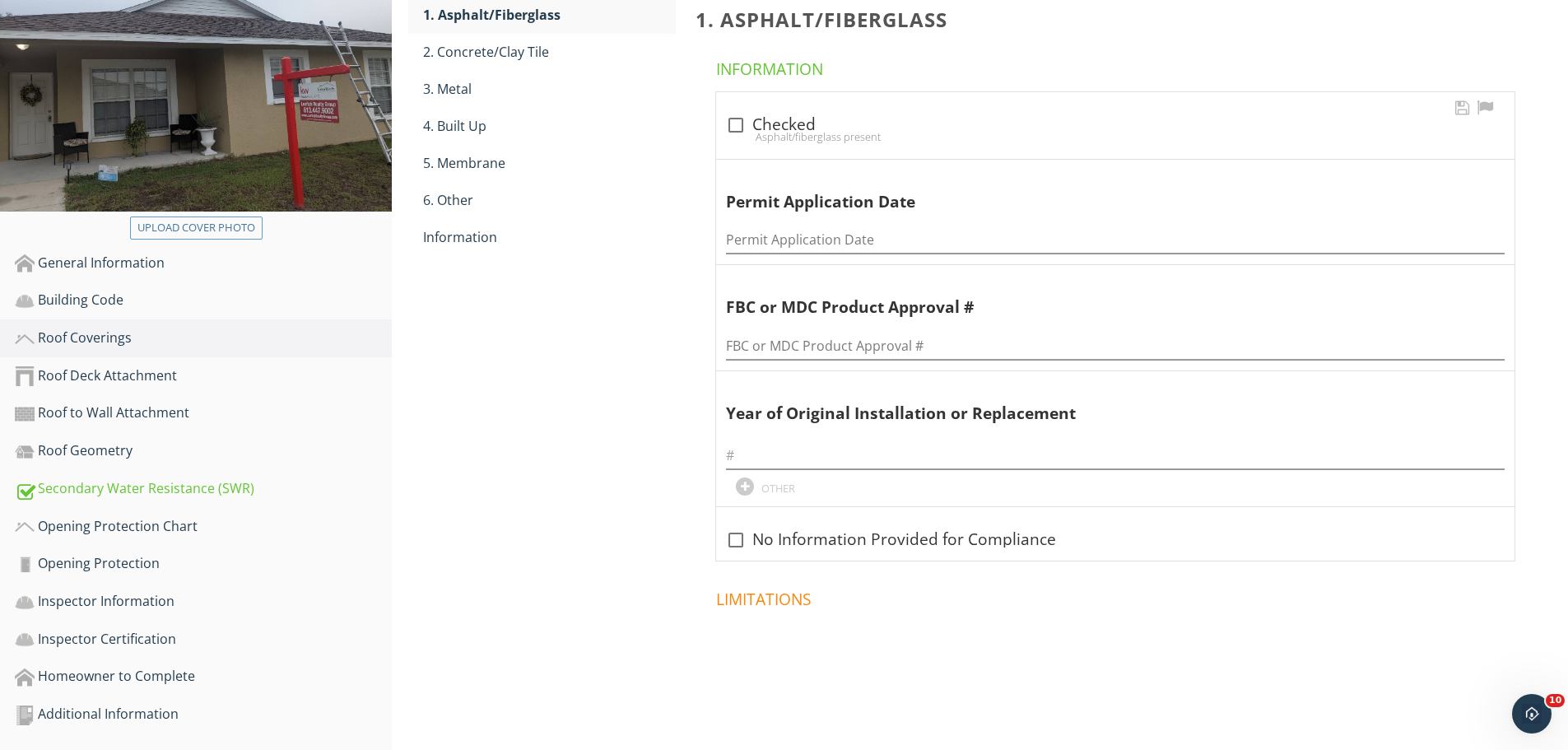
click at [745, 123] on div at bounding box center [735, 125] width 28 height 28
checkbox input "true"
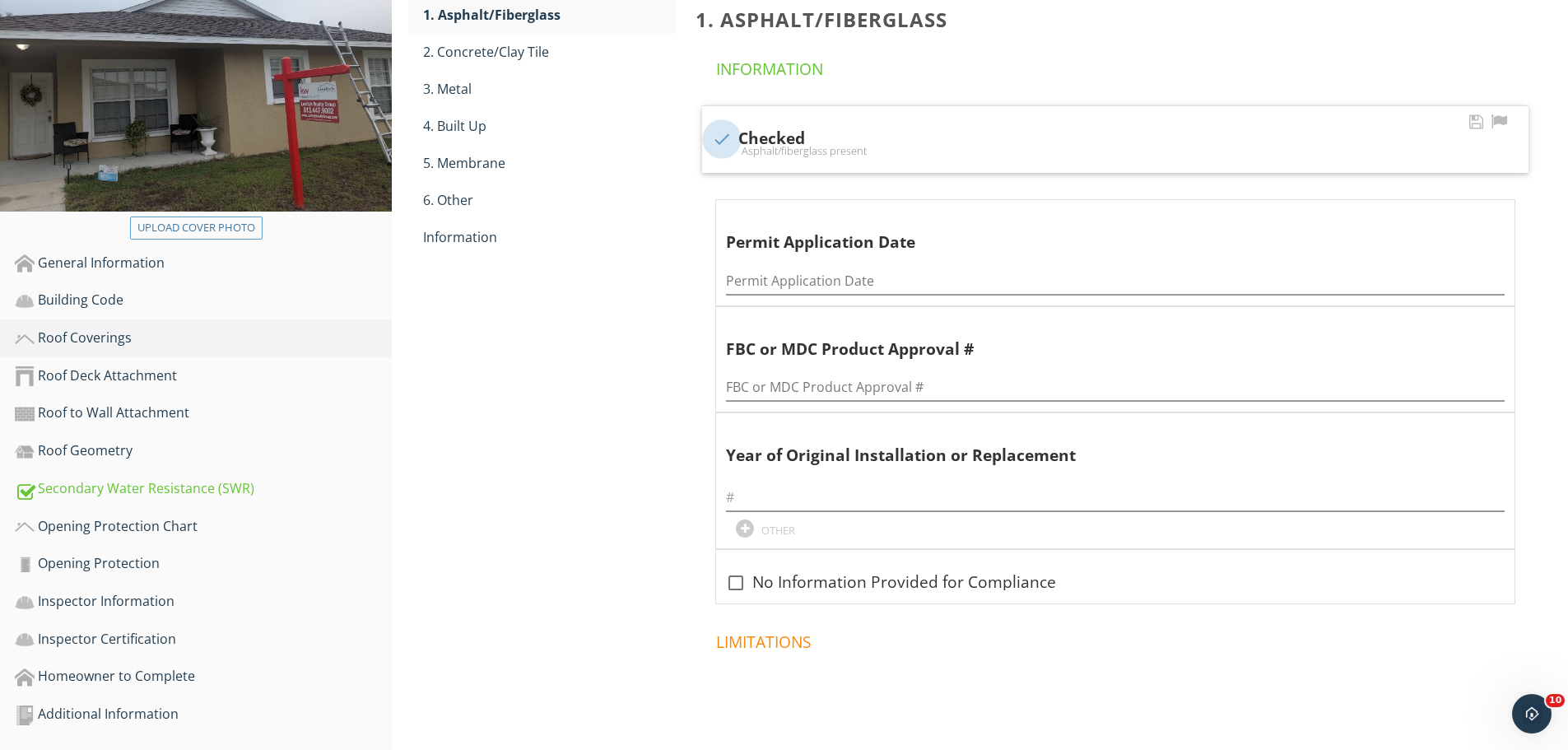
scroll to position [285, 0]
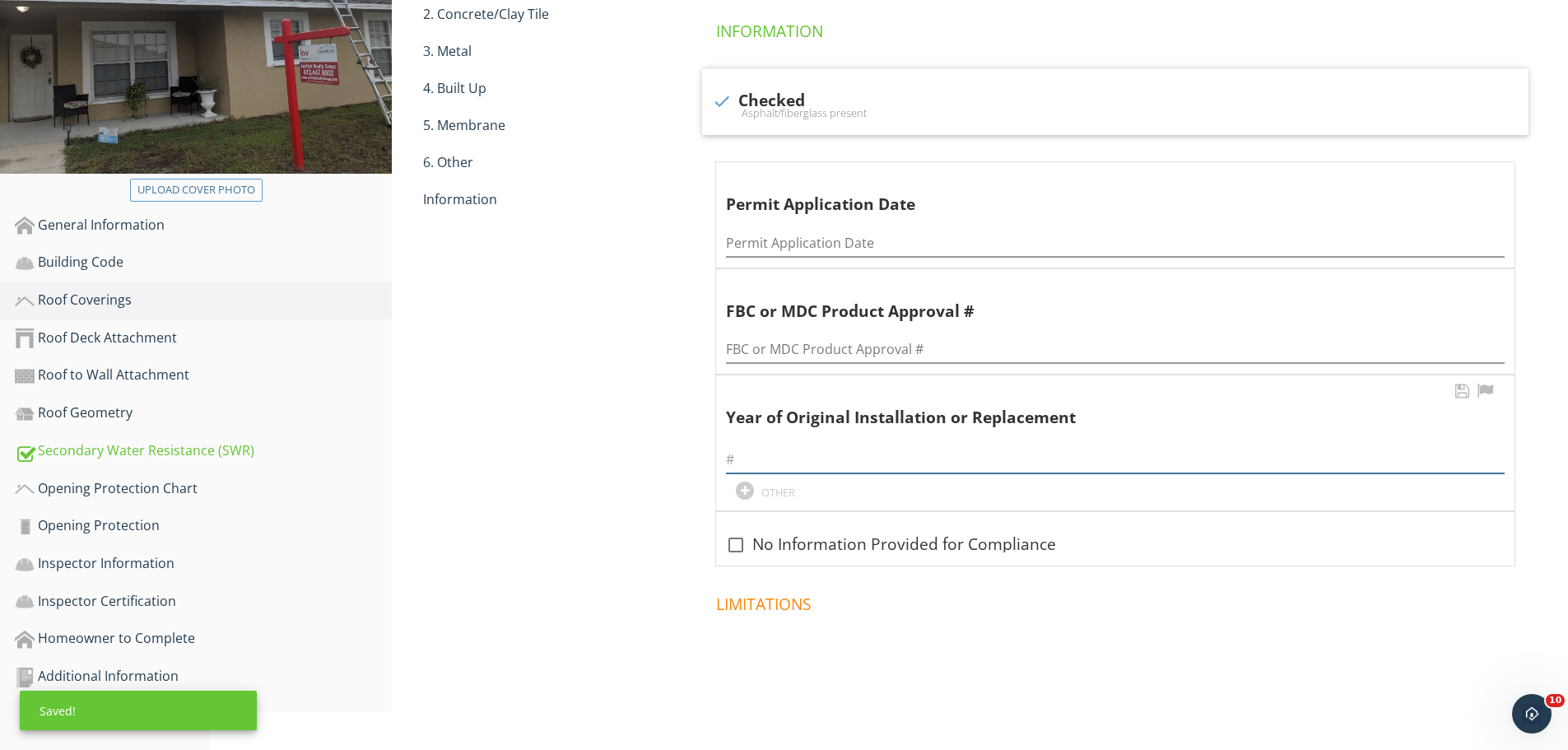
click at [776, 458] on input "text" at bounding box center [1115, 460] width 779 height 27
type input "2007"
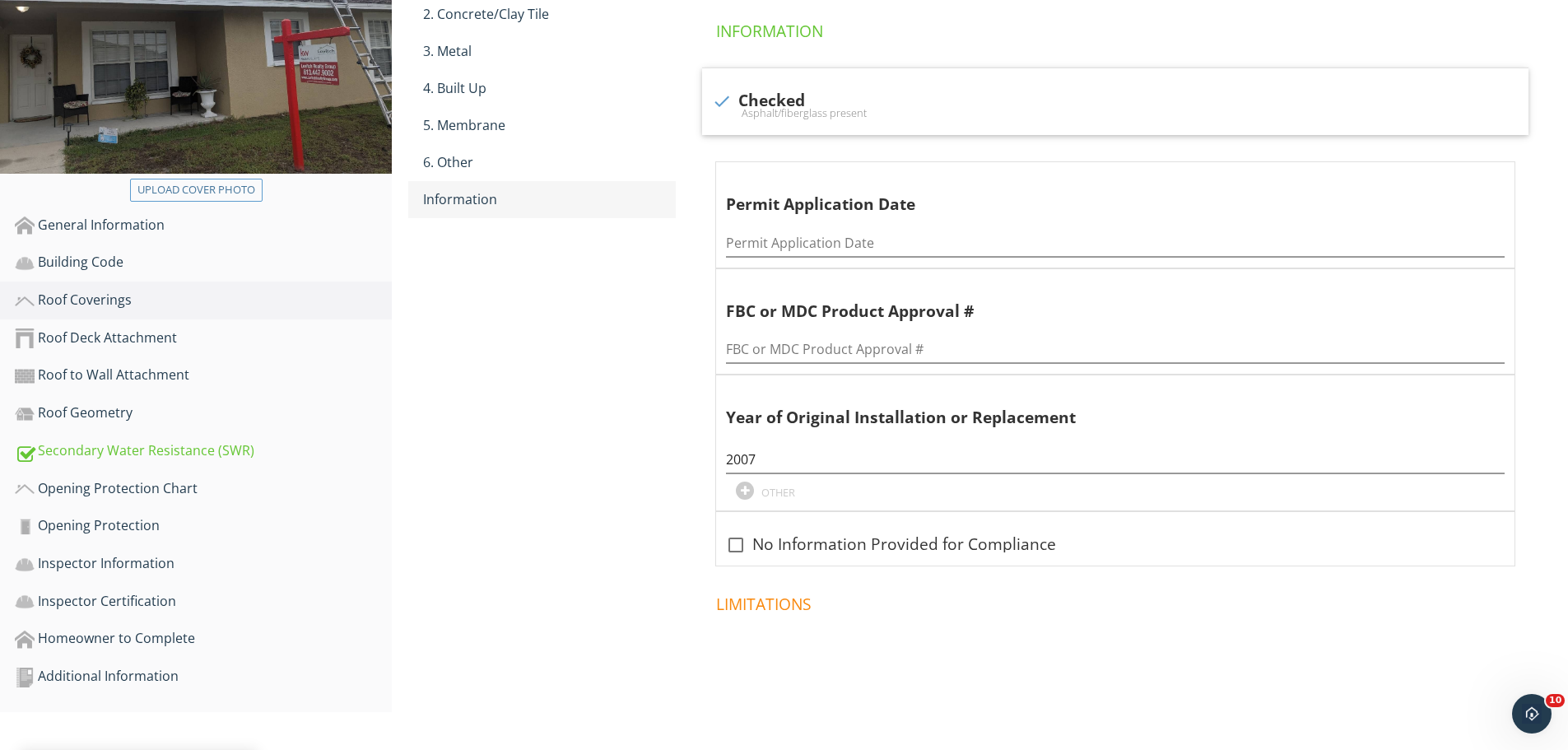
click at [512, 192] on div "Information" at bounding box center [549, 199] width 252 height 20
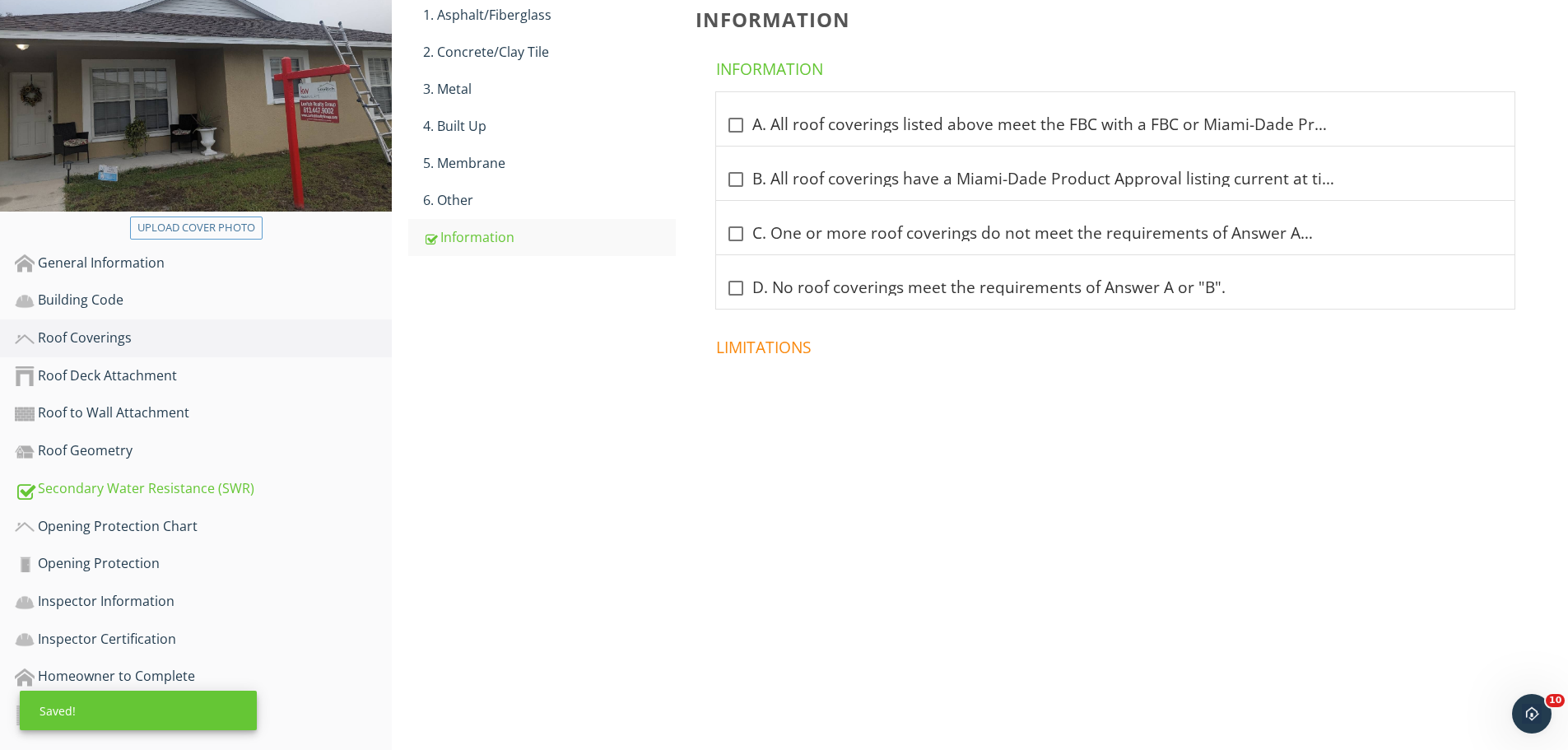
scroll to position [248, 0]
click at [741, 121] on div at bounding box center [735, 125] width 28 height 28
checkbox input "true"
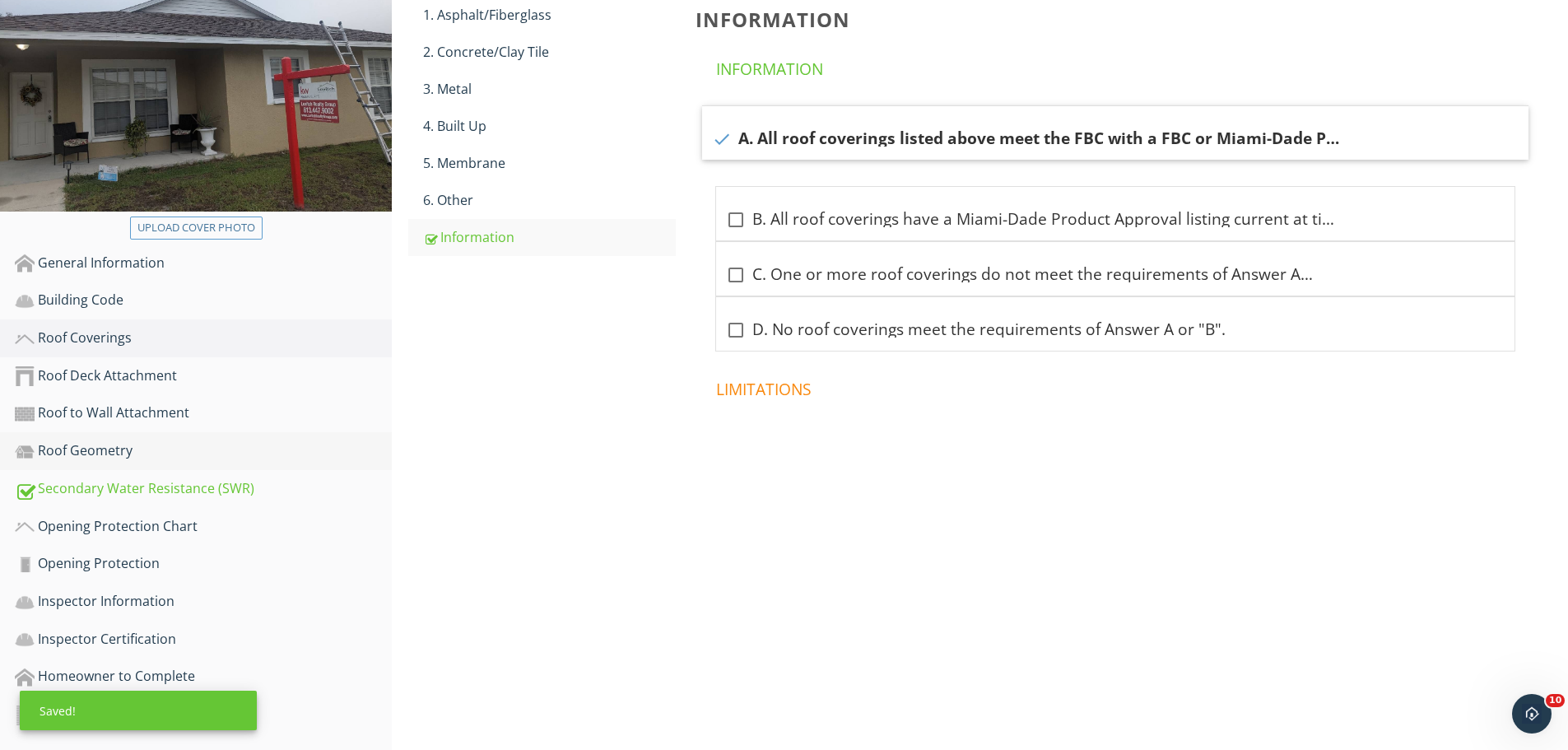
drag, startPoint x: 86, startPoint y: 391, endPoint x: 86, endPoint y: 410, distance: 19.0
click at [87, 391] on link "Roof Deck Attachment" at bounding box center [203, 376] width 377 height 38
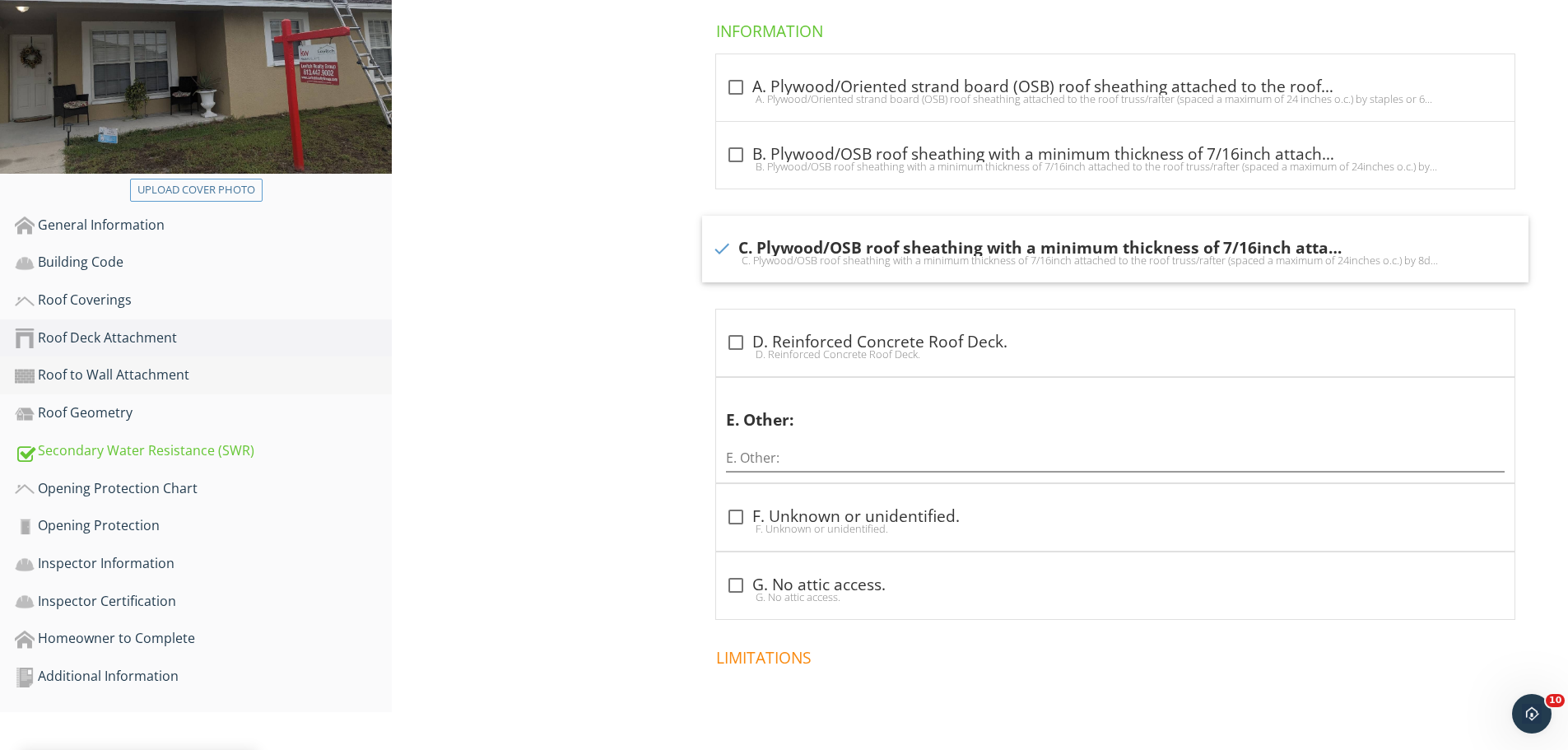
click at [148, 375] on div "Roof to Wall Attachment" at bounding box center [203, 375] width 377 height 21
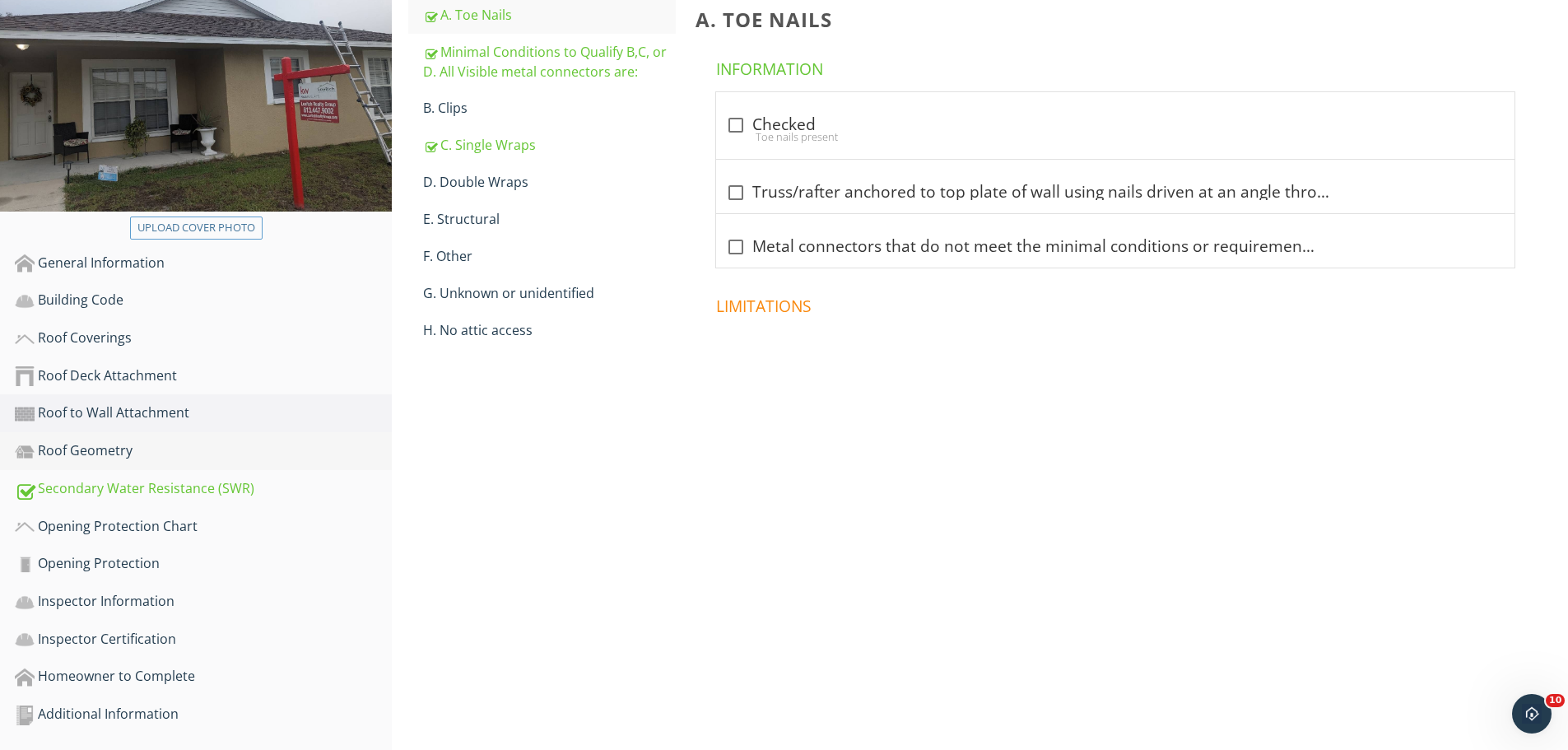
scroll to position [248, 0]
click at [126, 447] on div "Roof Geometry" at bounding box center [203, 451] width 377 height 21
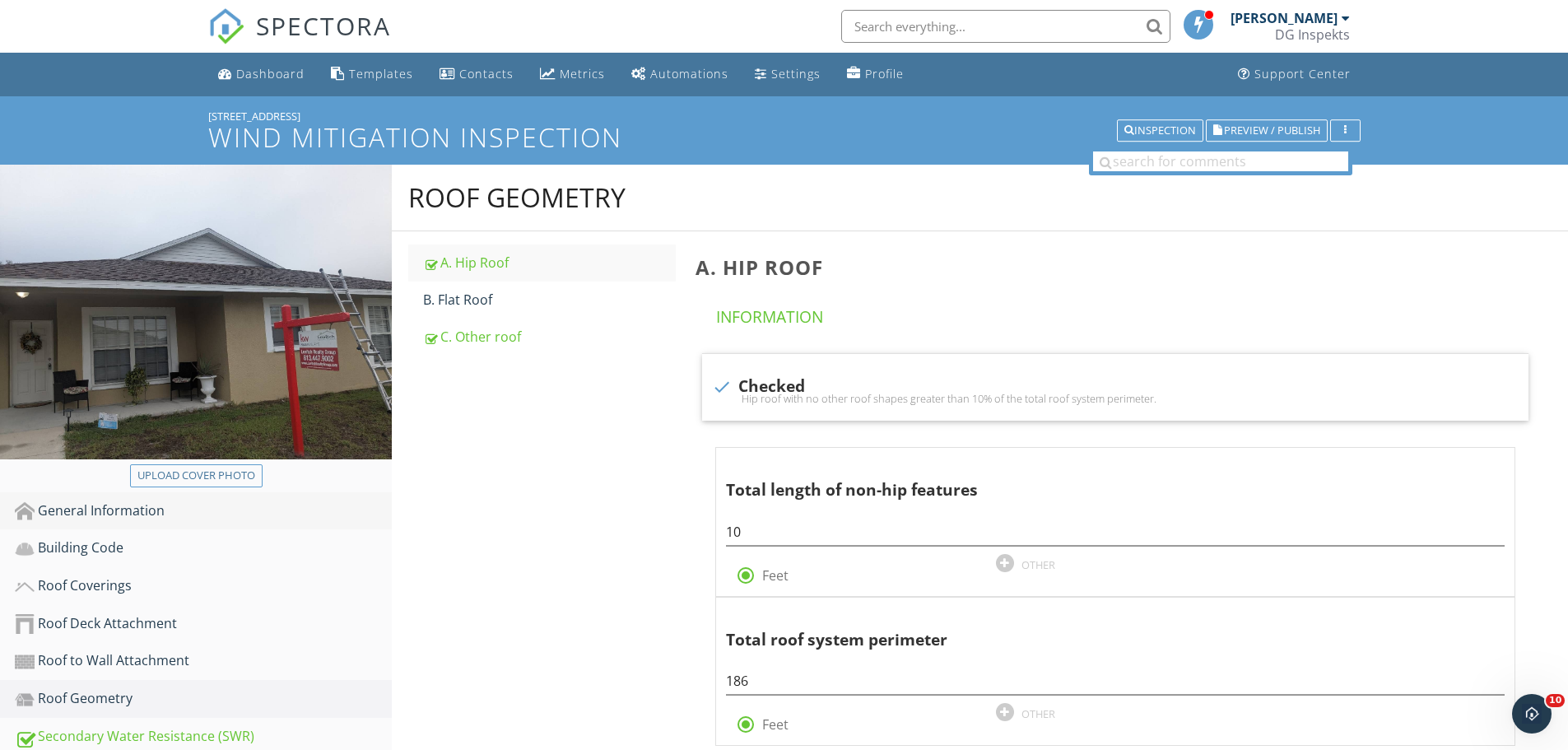
click at [146, 497] on link "General Information" at bounding box center [203, 510] width 377 height 38
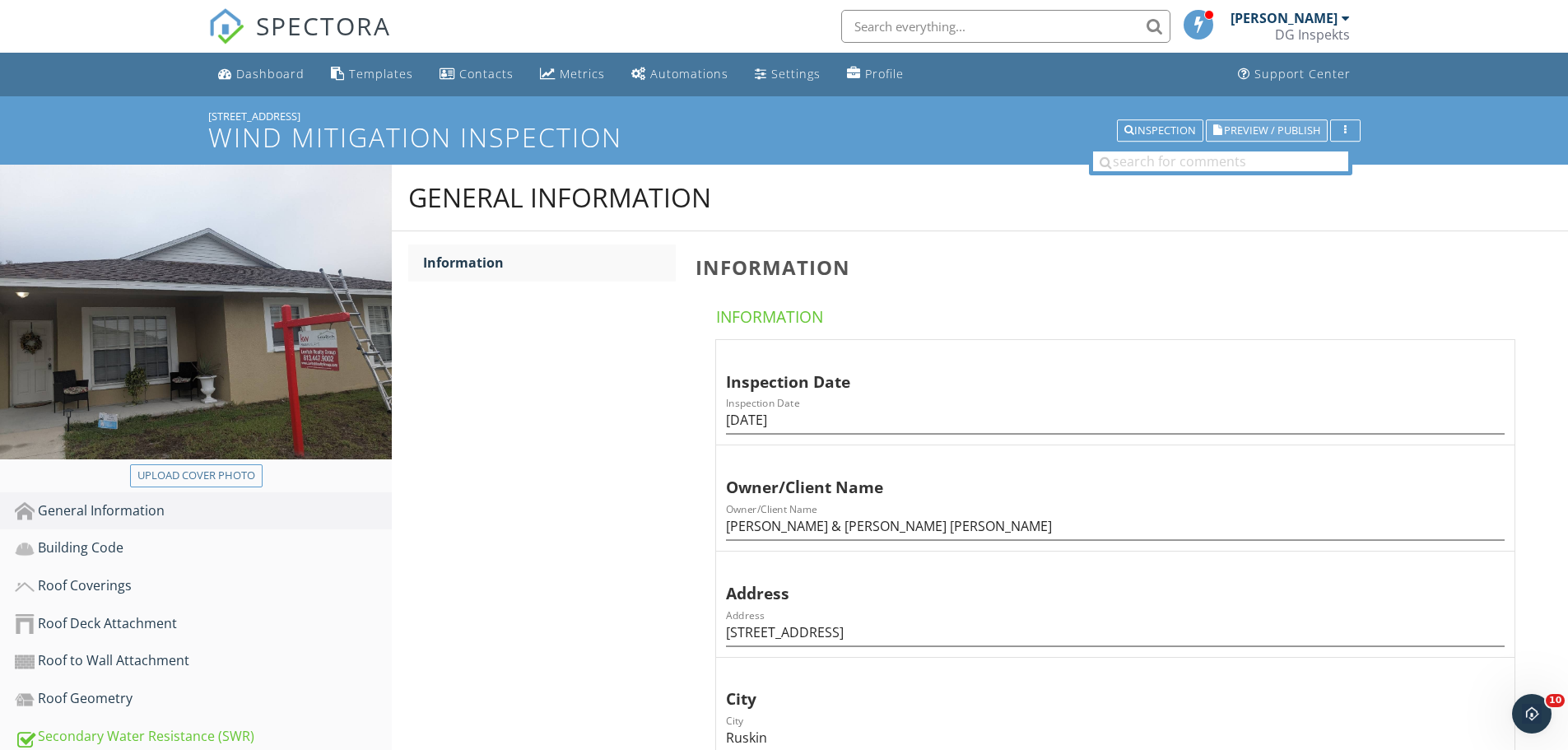
click at [1235, 135] on span "Preview / Publish" at bounding box center [1272, 131] width 96 height 11
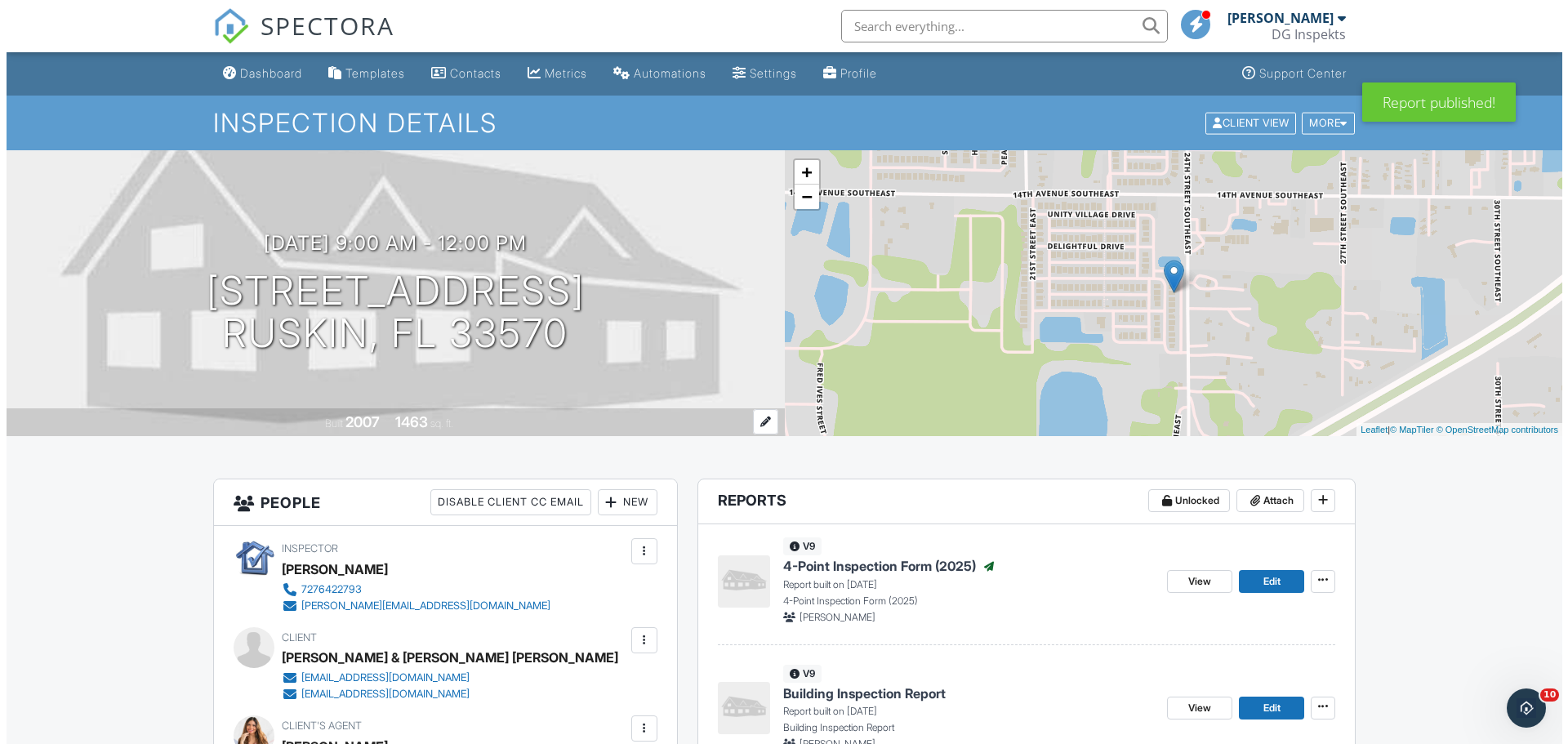
scroll to position [327, 0]
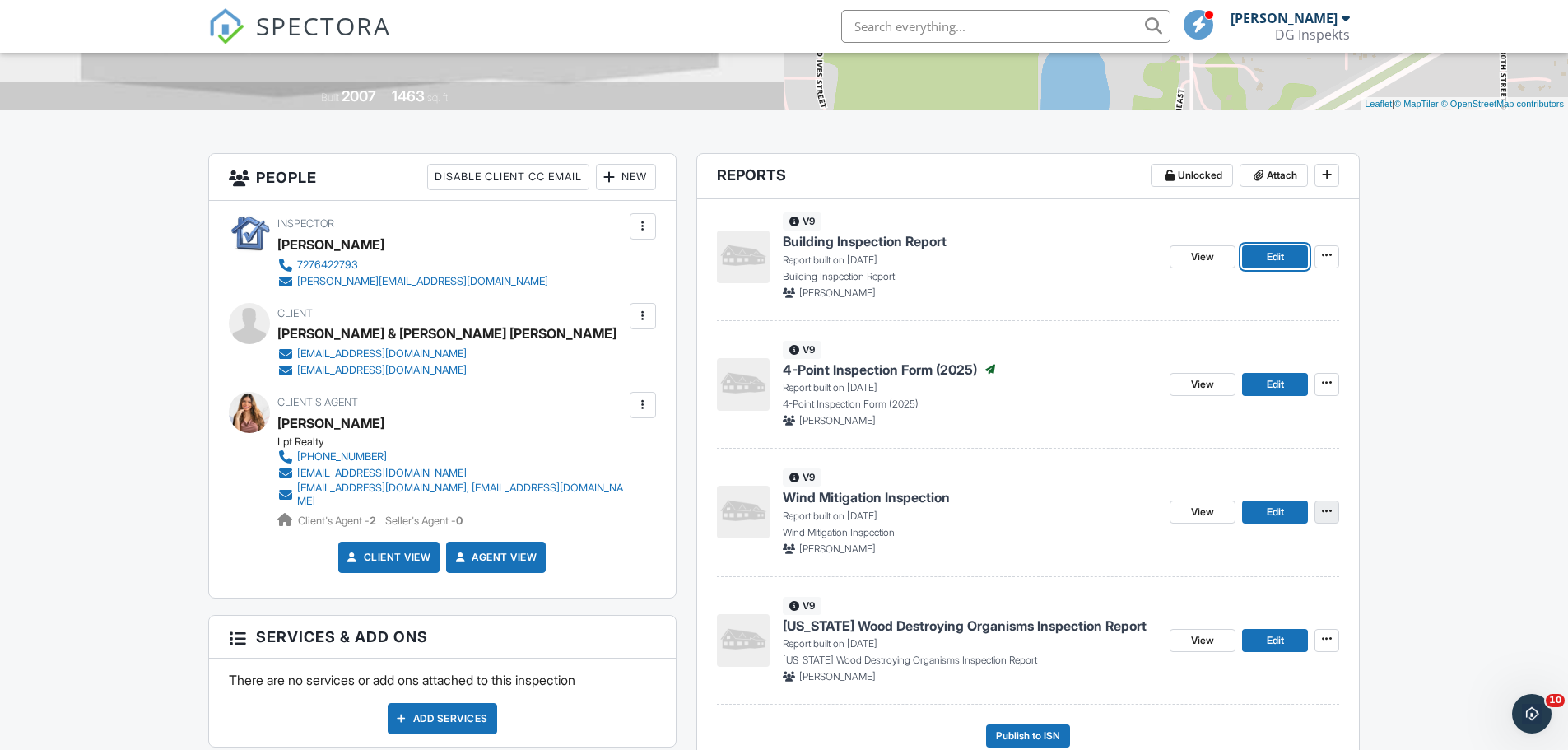
click at [1332, 514] on icon at bounding box center [1327, 511] width 10 height 12
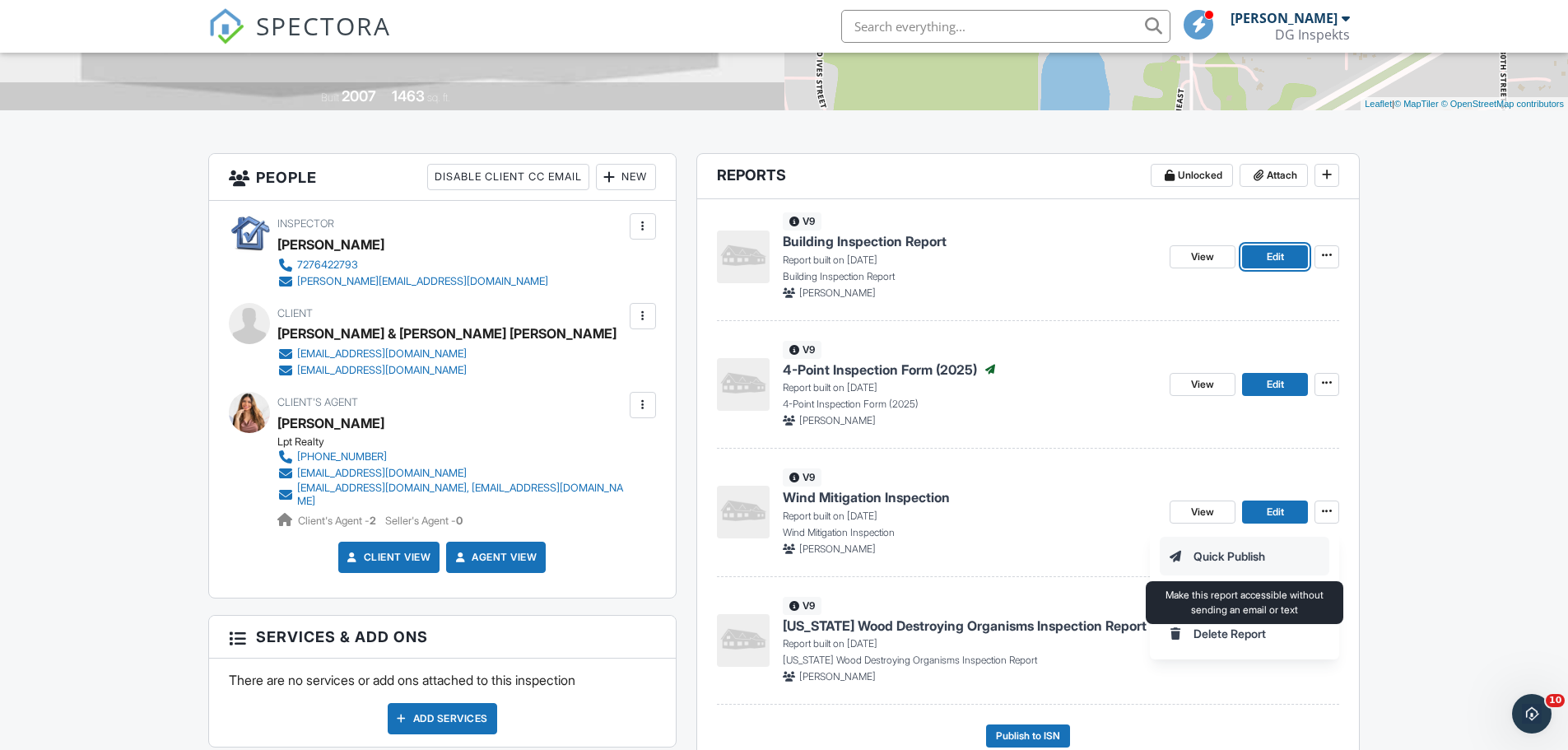
click at [1269, 561] on input "Quick Publish" at bounding box center [1244, 556] width 168 height 38
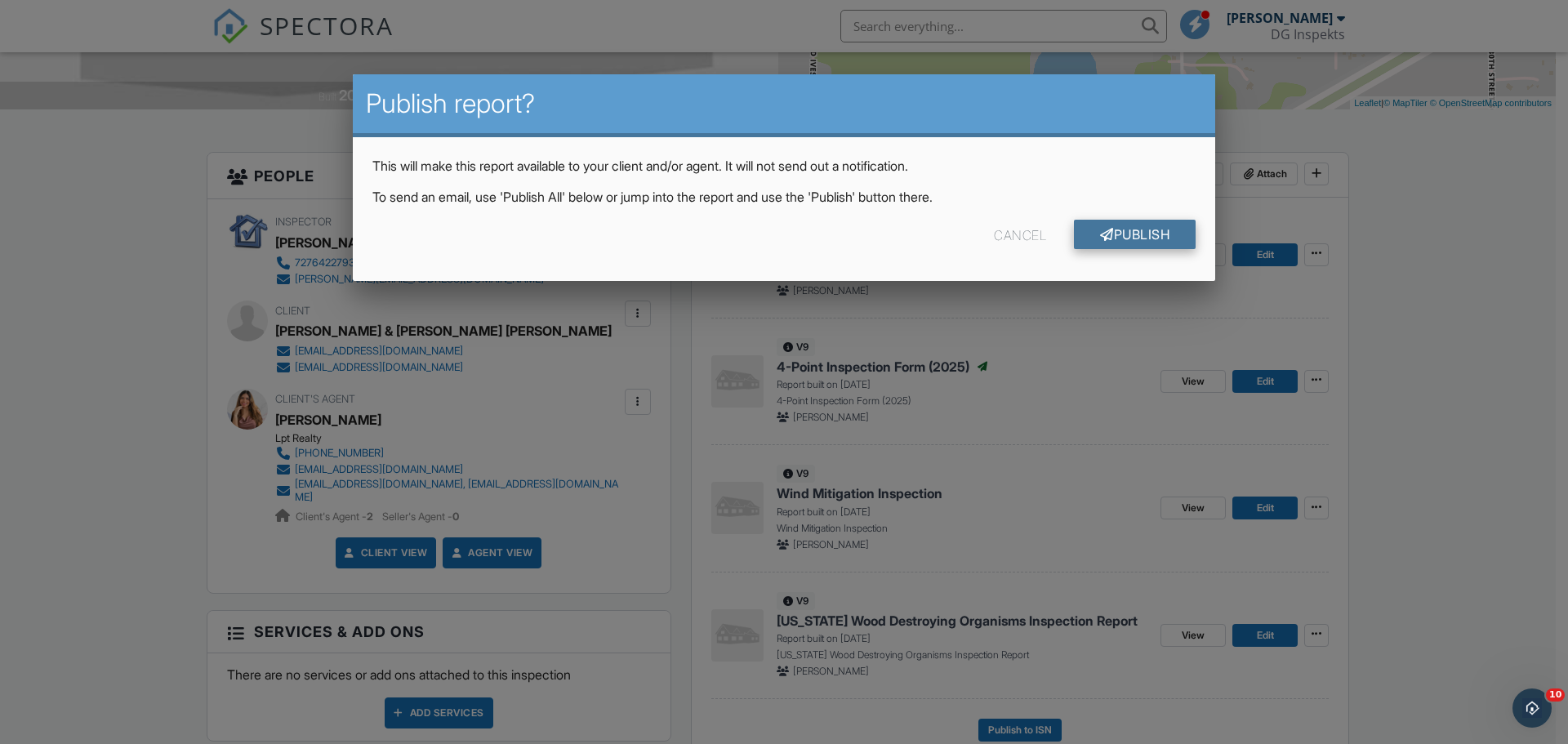
click at [1129, 238] on link "Publish" at bounding box center [1135, 234] width 122 height 29
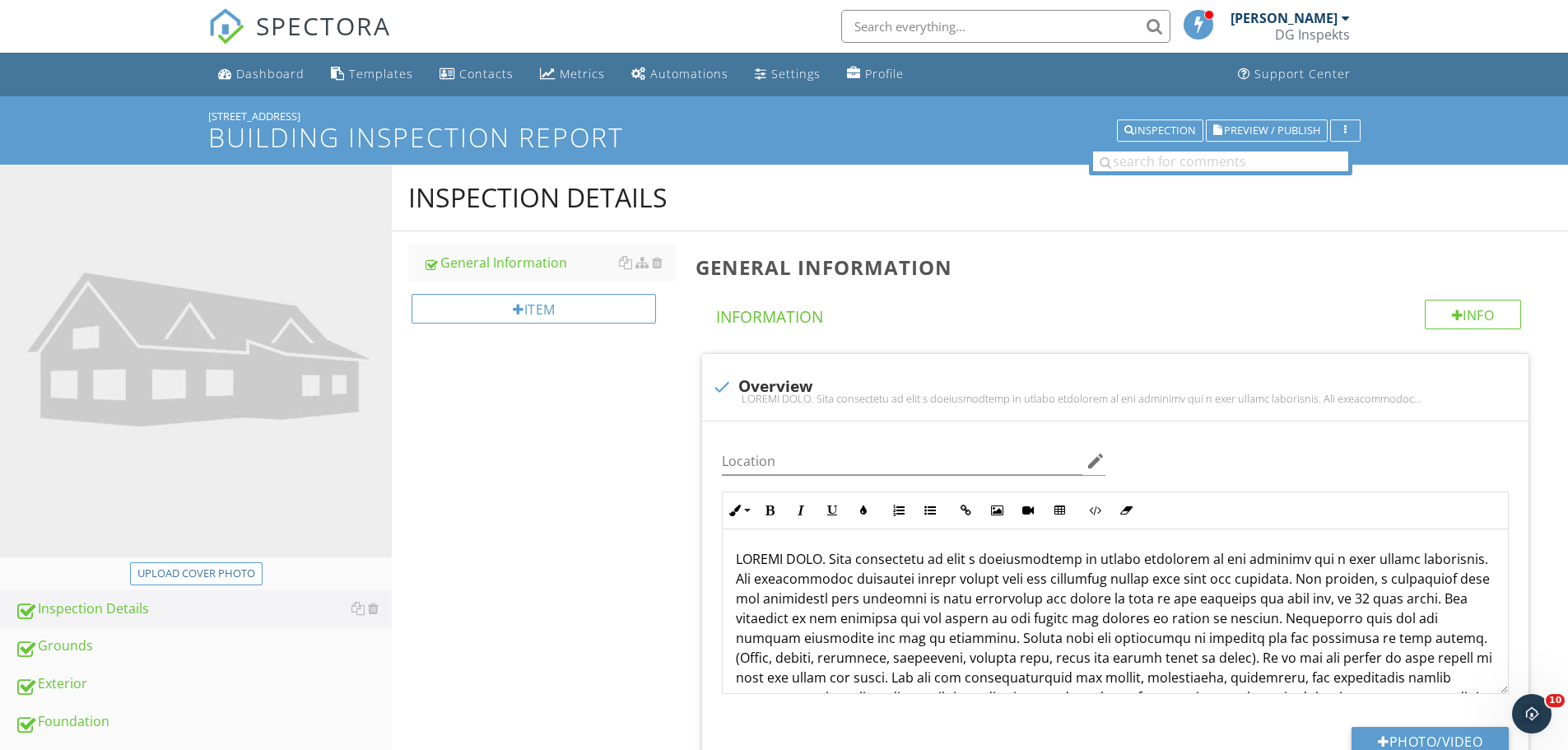
click at [243, 565] on div "Upload cover photo" at bounding box center [196, 573] width 118 height 16
type input "C:\fakepath\photo.jpg"
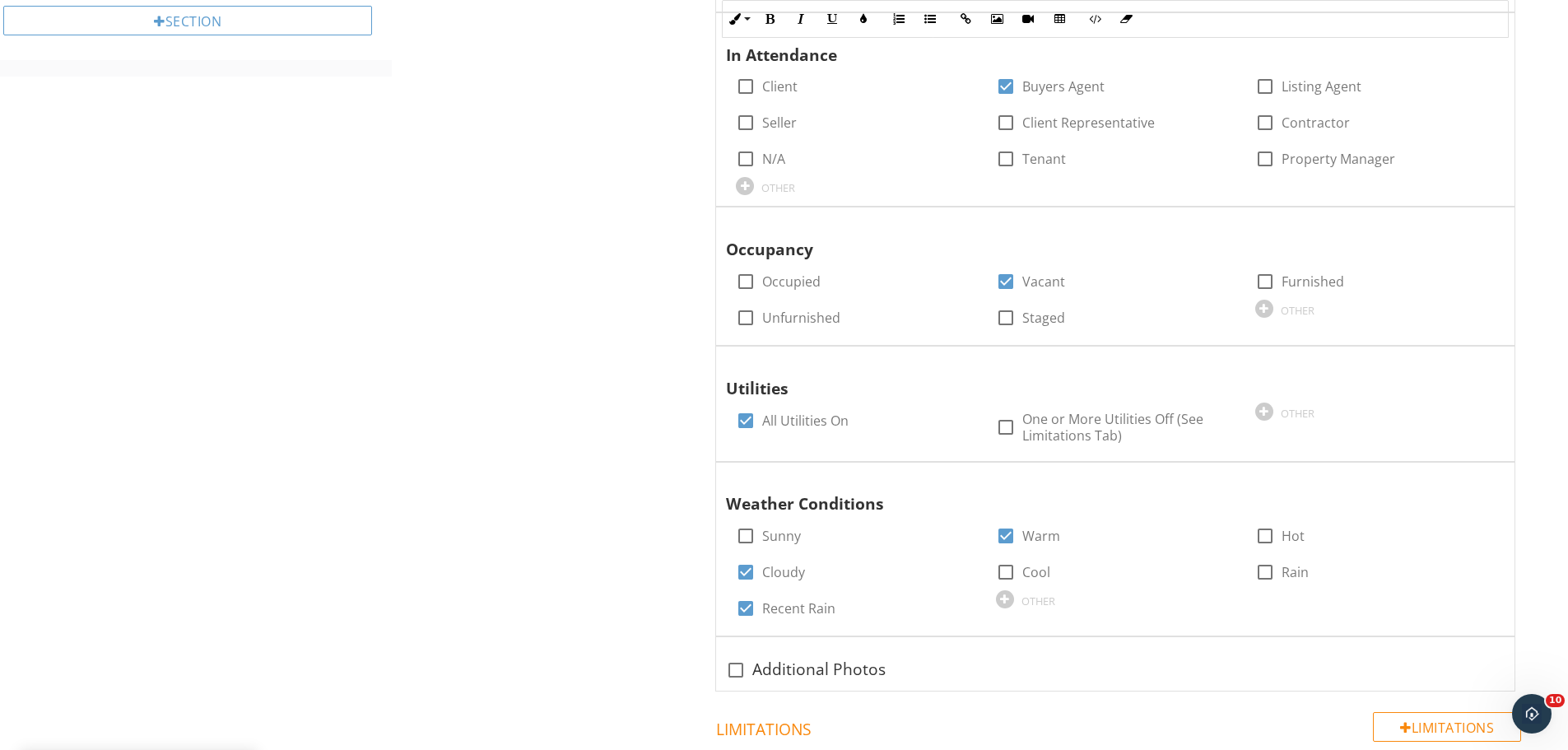
scroll to position [329, 0]
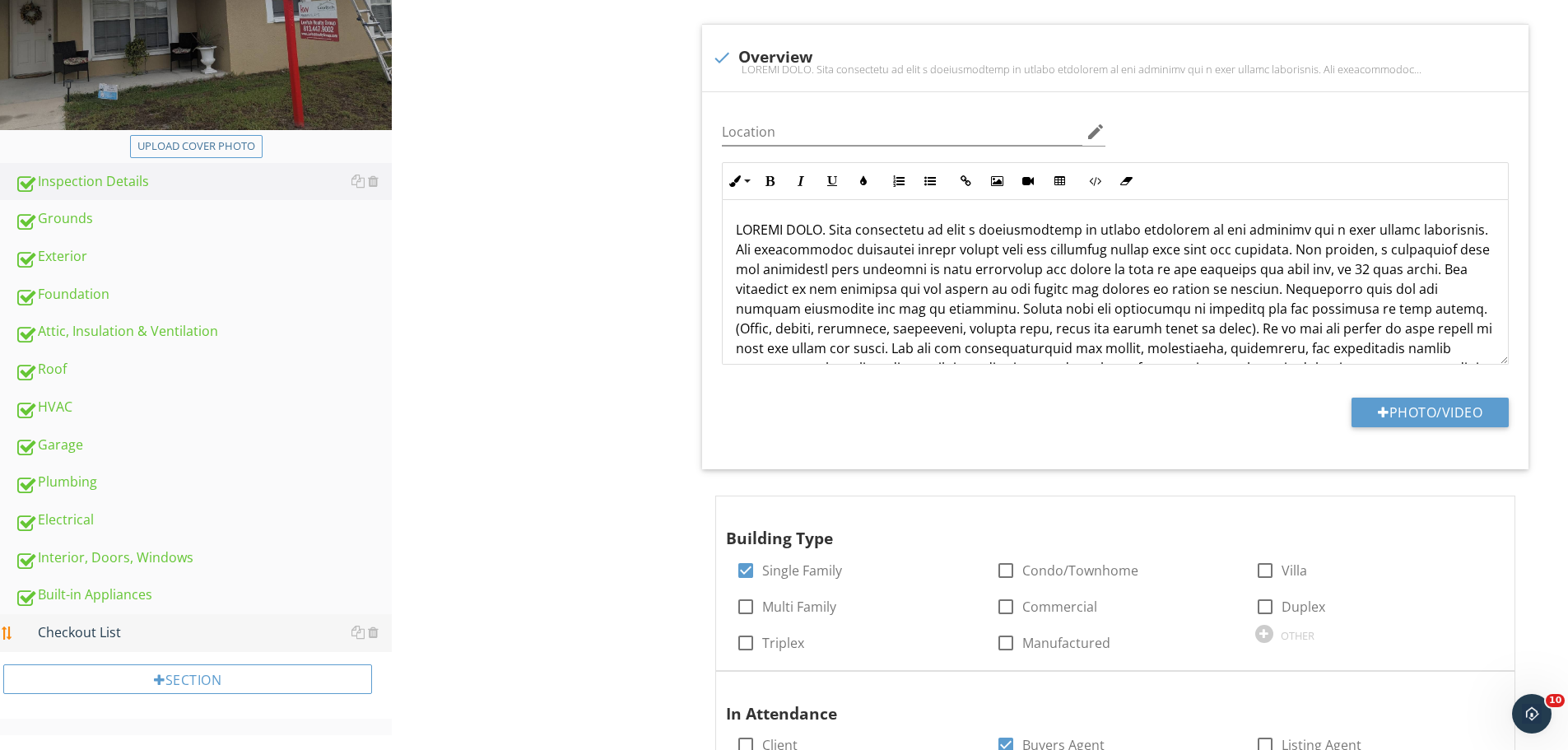
click at [148, 635] on div "Checkout List" at bounding box center [203, 633] width 377 height 21
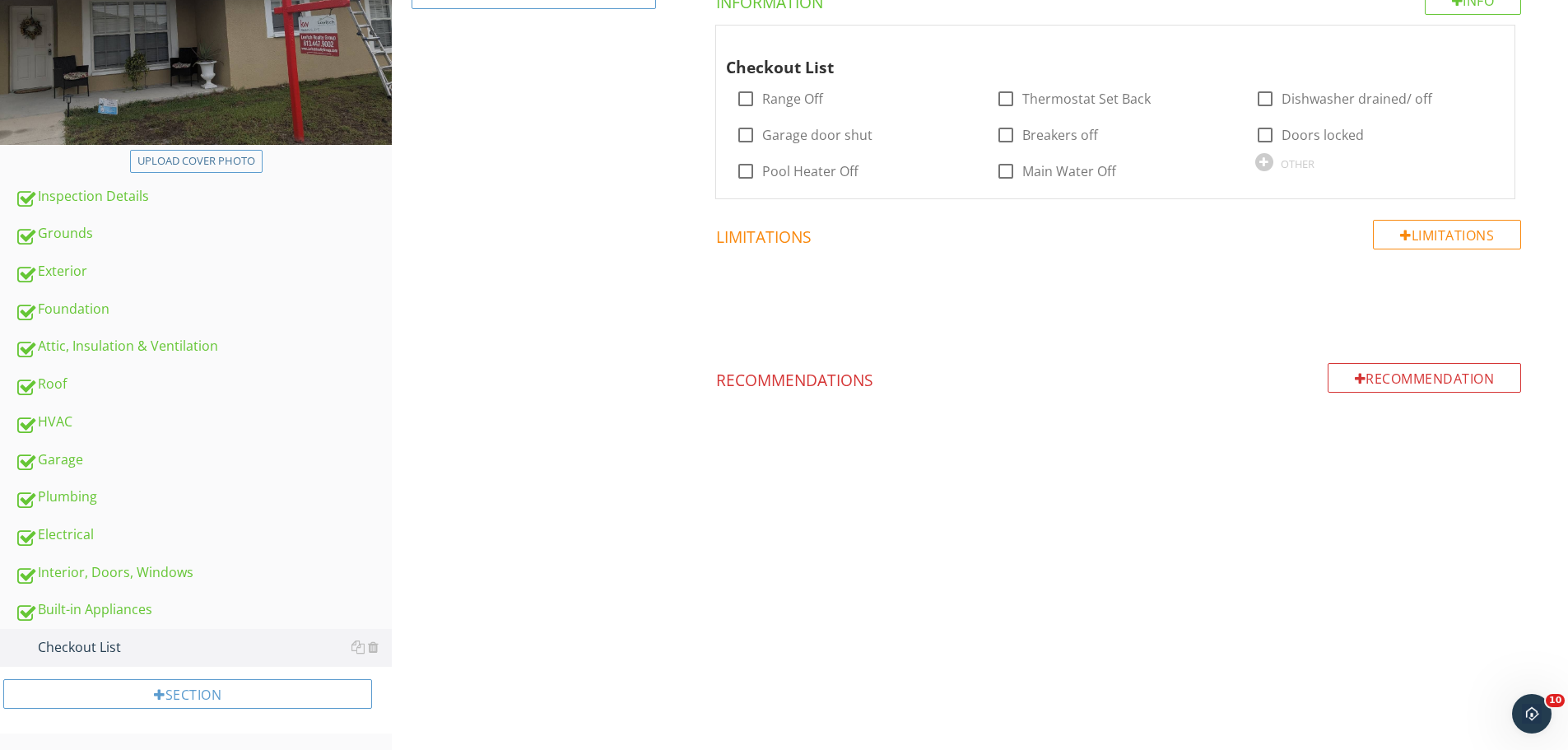
scroll to position [315, 0]
click at [745, 136] on div at bounding box center [745, 134] width 28 height 28
checkbox input "true"
click at [743, 100] on div at bounding box center [745, 99] width 28 height 28
checkbox input "true"
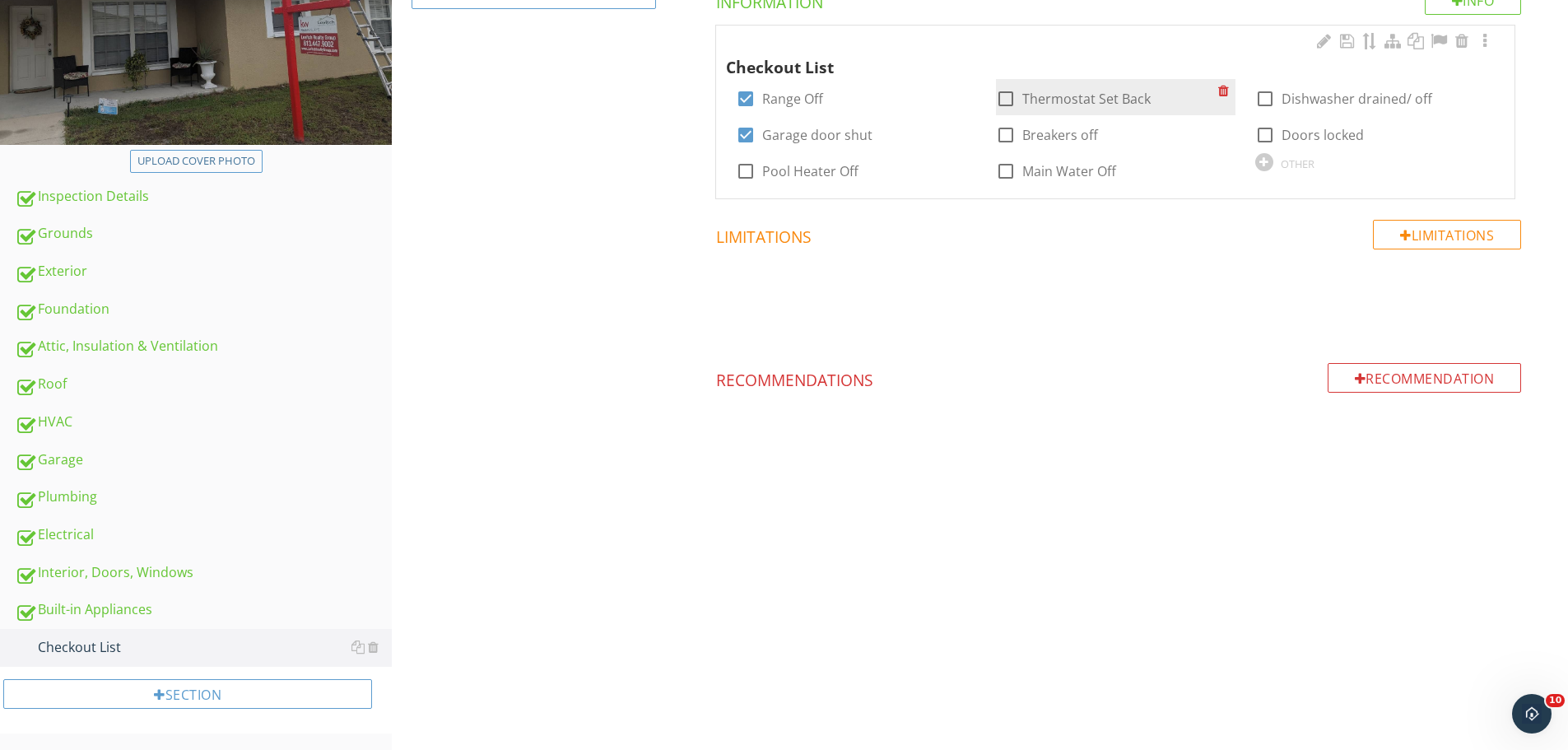
click at [1003, 94] on div at bounding box center [1006, 99] width 28 height 28
checkbox input "true"
click at [1260, 101] on div at bounding box center [1264, 99] width 28 height 28
checkbox input "true"
click at [1266, 134] on div at bounding box center [1264, 134] width 28 height 28
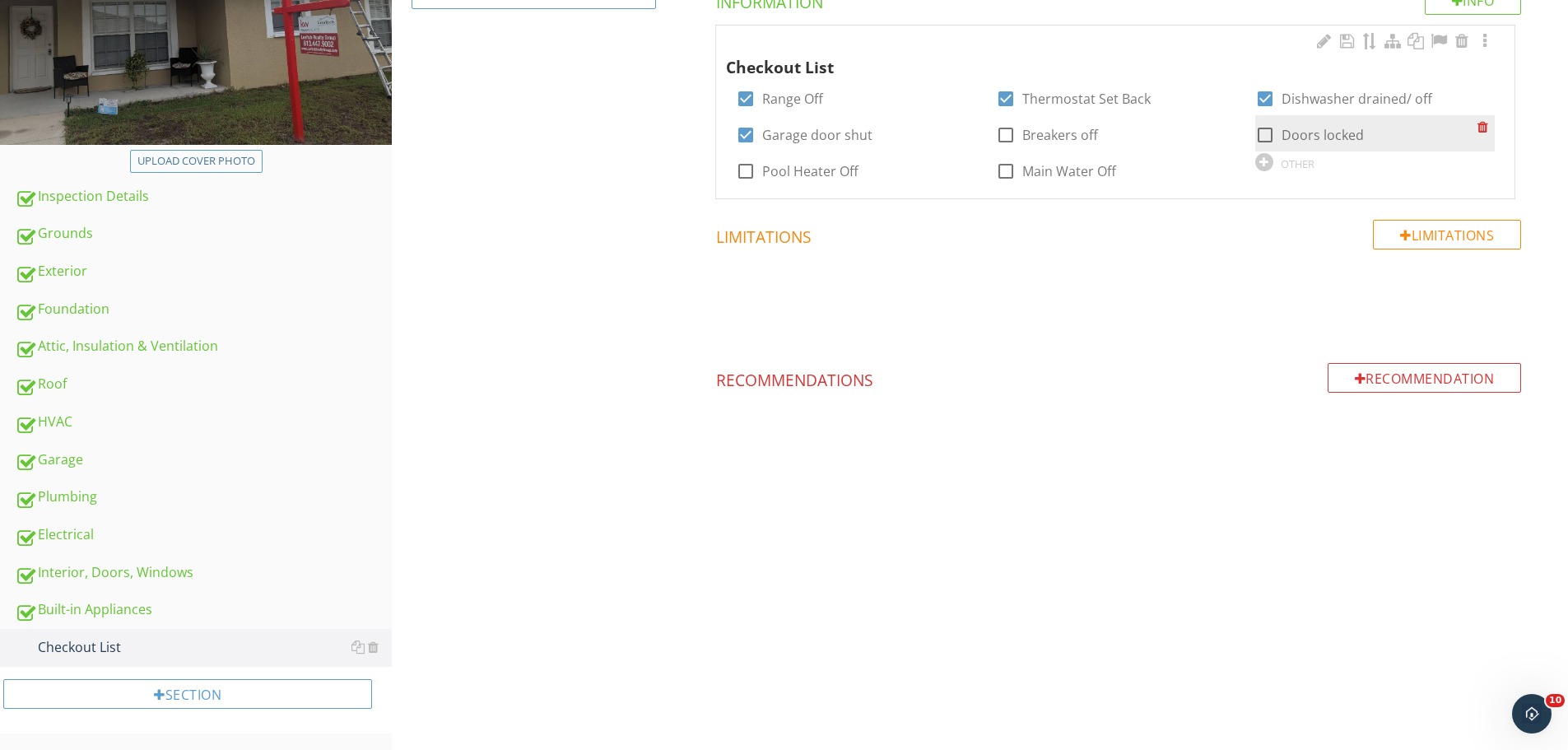
checkbox input "true"
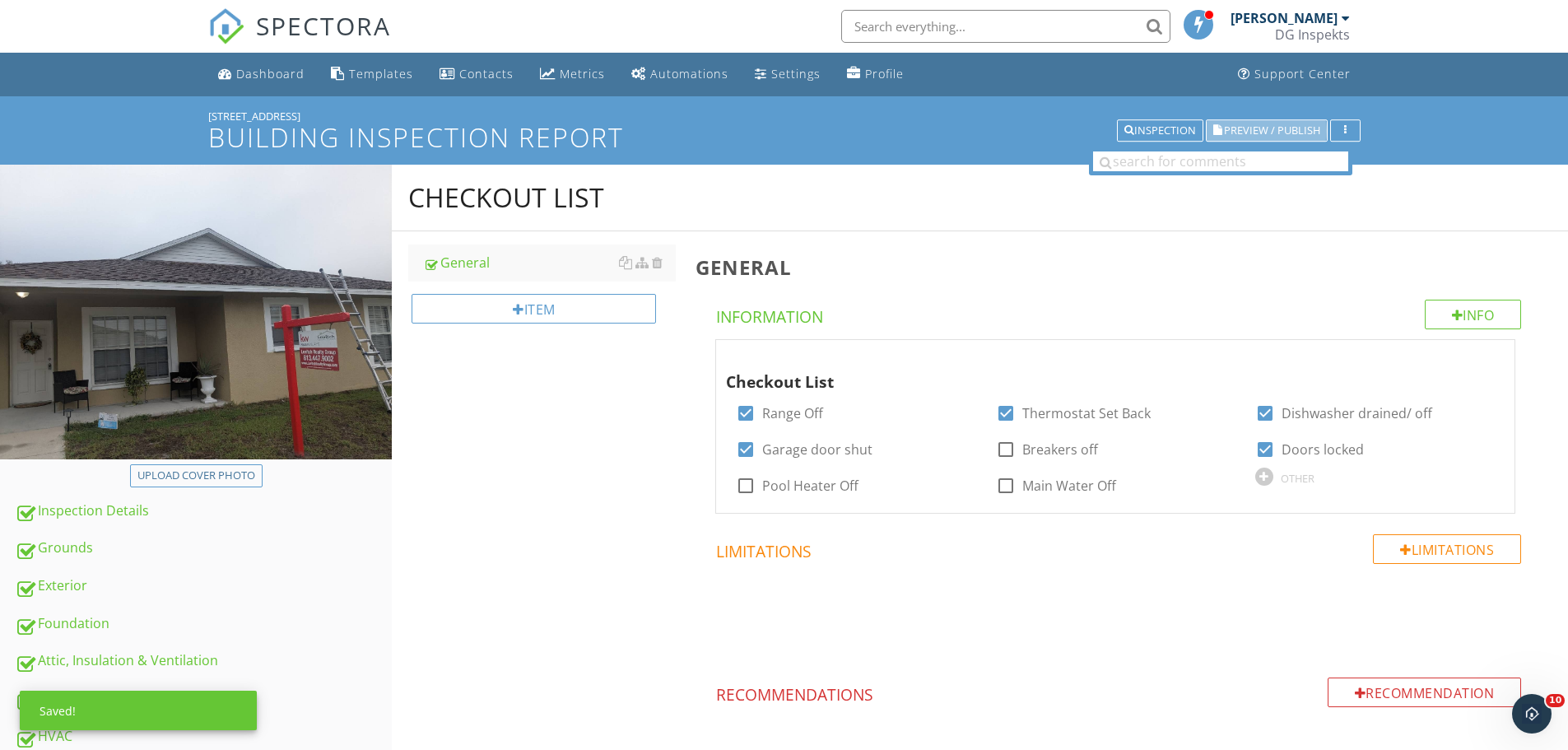
click at [1282, 141] on button "Preview / Publish" at bounding box center [1266, 131] width 122 height 23
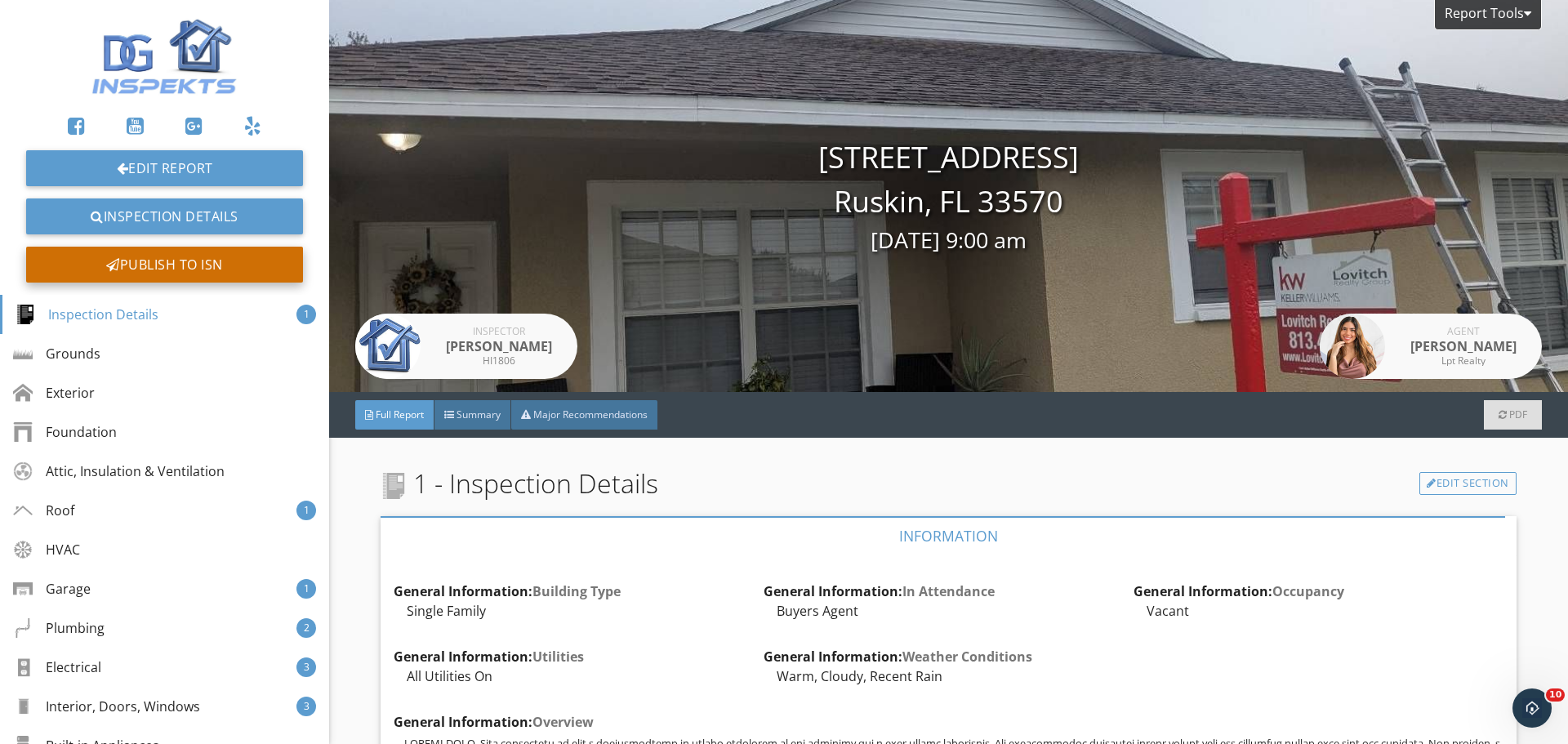
click at [221, 259] on div "Publish to ISN" at bounding box center [164, 265] width 277 height 36
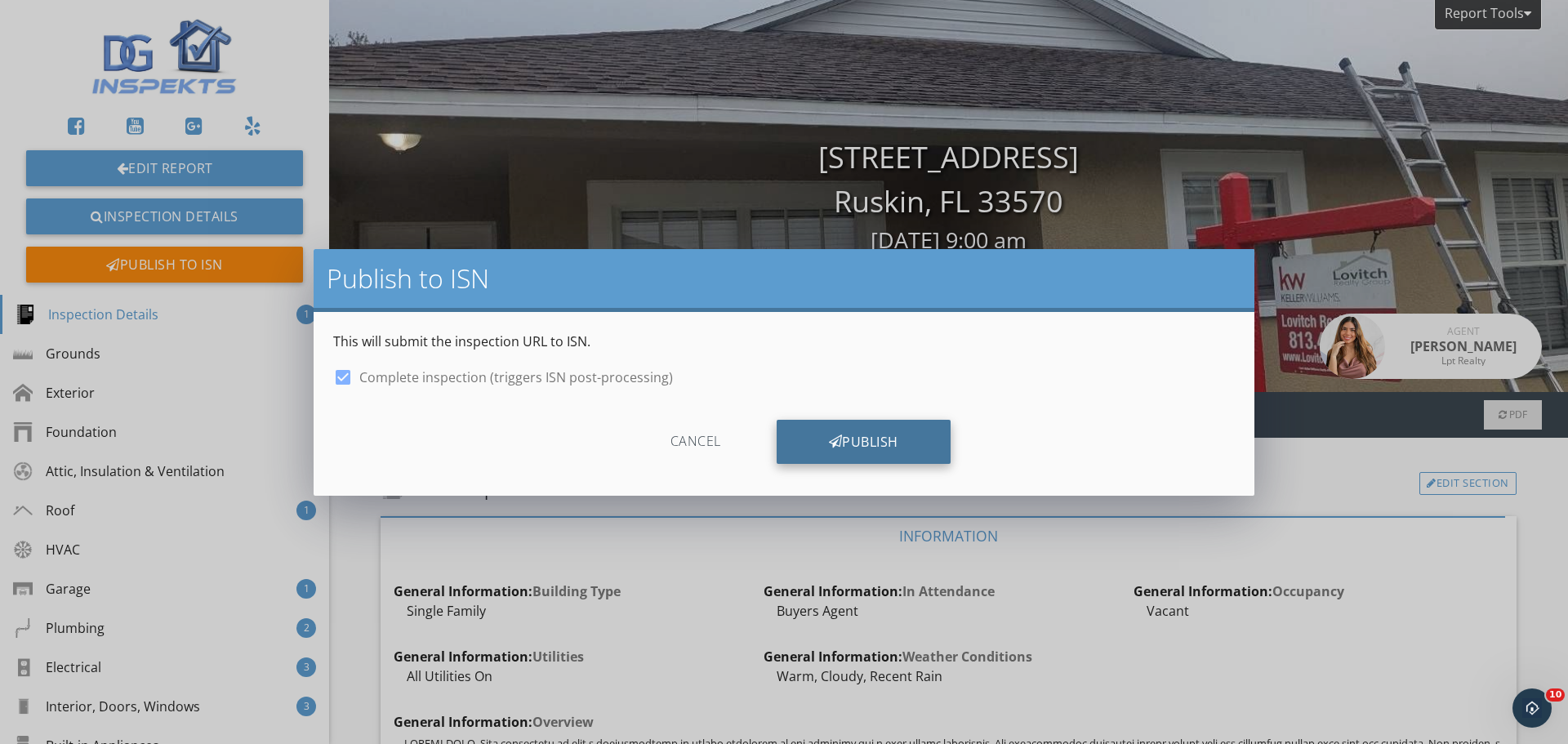
click at [832, 444] on icon at bounding box center [836, 442] width 14 height 18
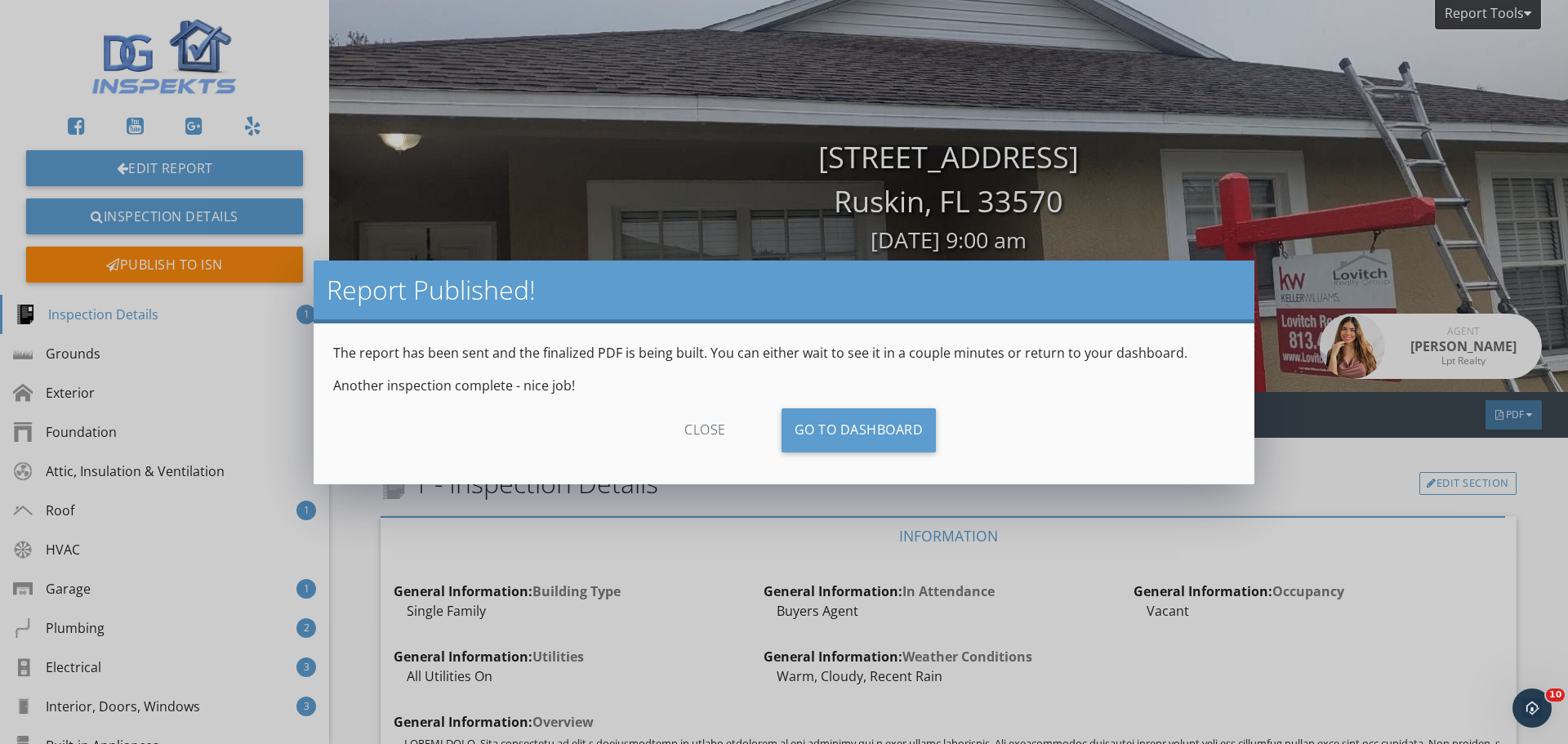
drag, startPoint x: 711, startPoint y: 420, endPoint x: 552, endPoint y: 86, distance: 369.9
click at [710, 420] on div "close" at bounding box center [705, 430] width 146 height 44
